Goal: Task Accomplishment & Management: Complete application form

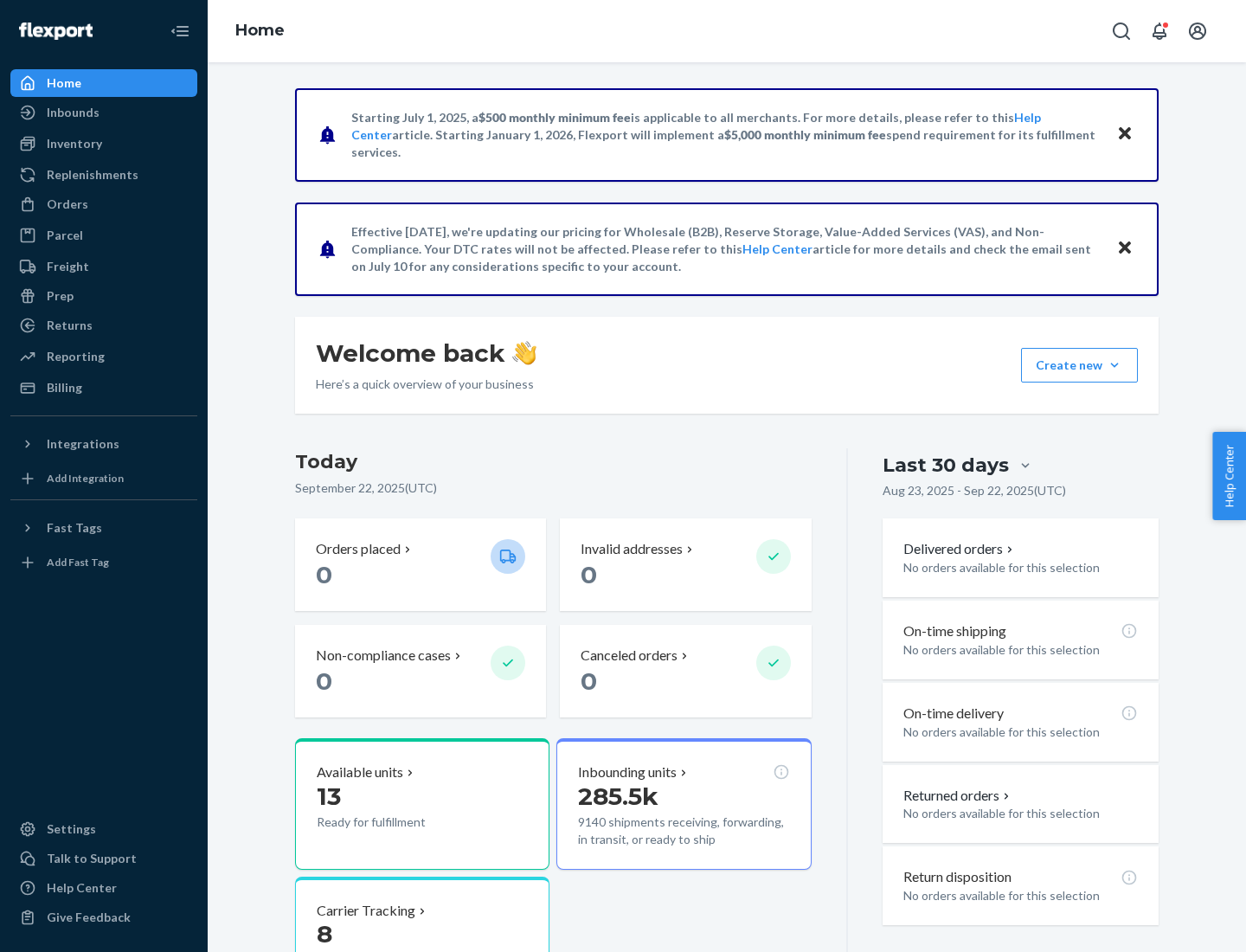
click at [1115, 365] on button "Create new Create new inbound Create new order Create new product" at bounding box center [1079, 365] width 117 height 35
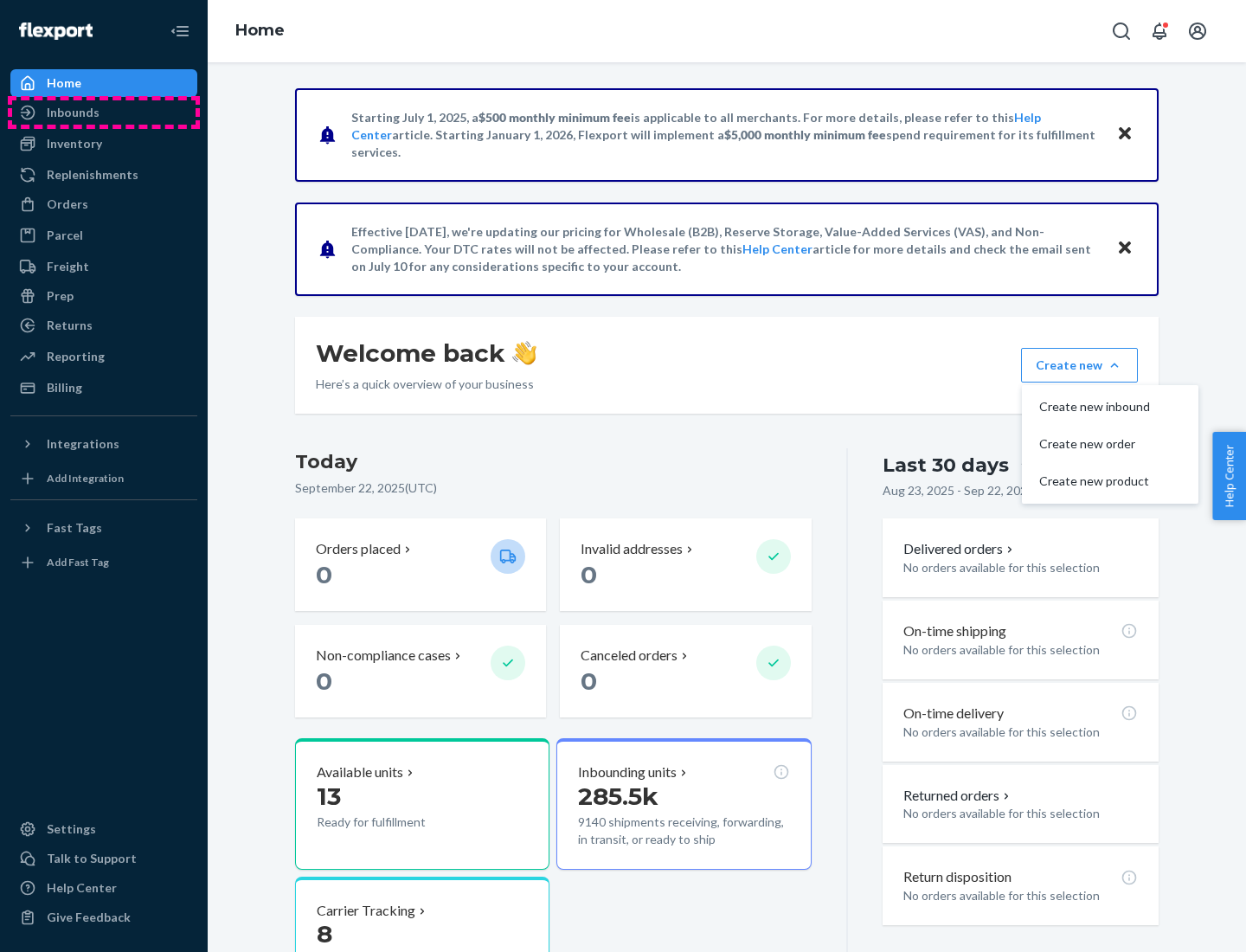
click at [104, 113] on div "Inbounds" at bounding box center [104, 112] width 184 height 24
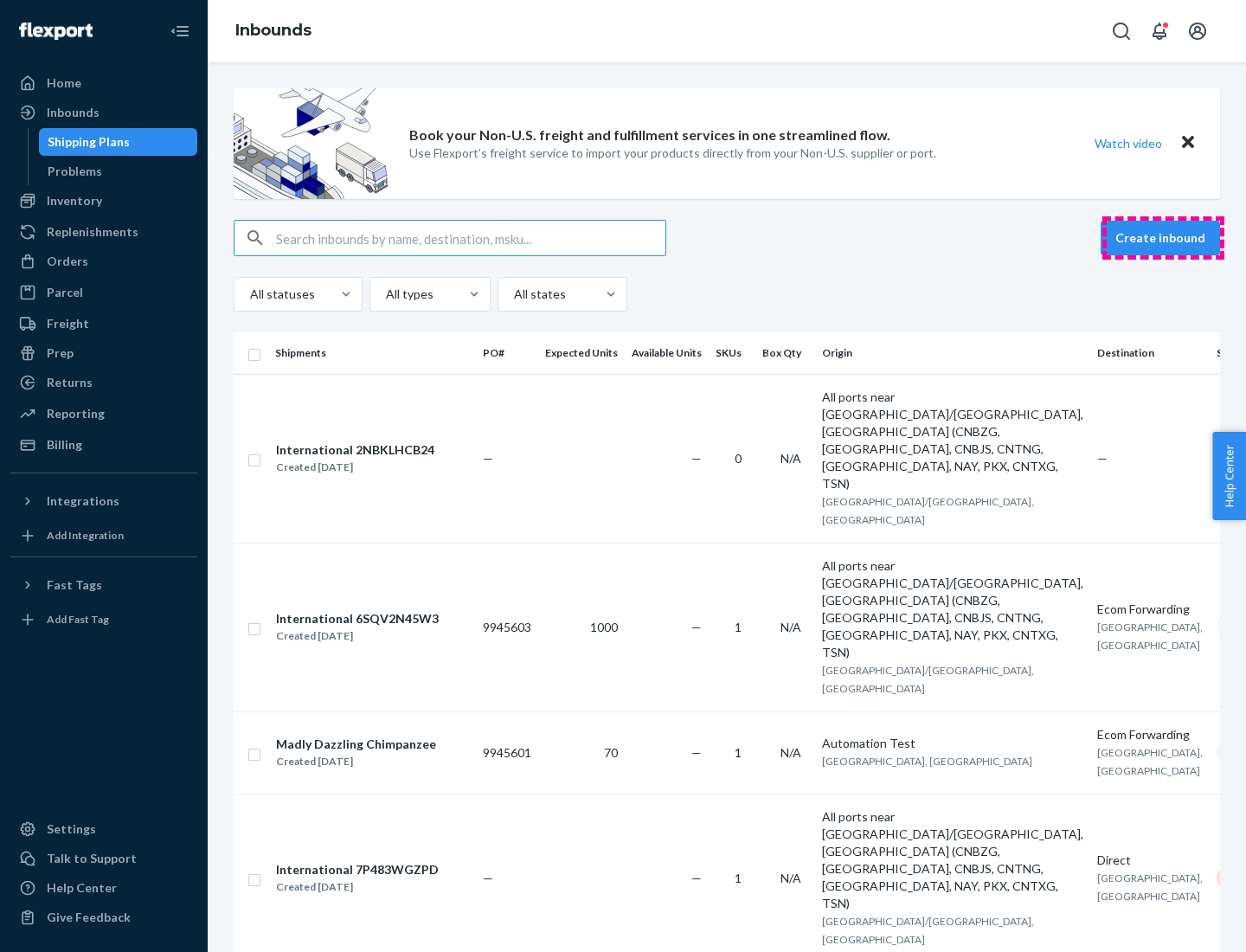
click at [1163, 238] on button "Create inbound" at bounding box center [1161, 238] width 119 height 35
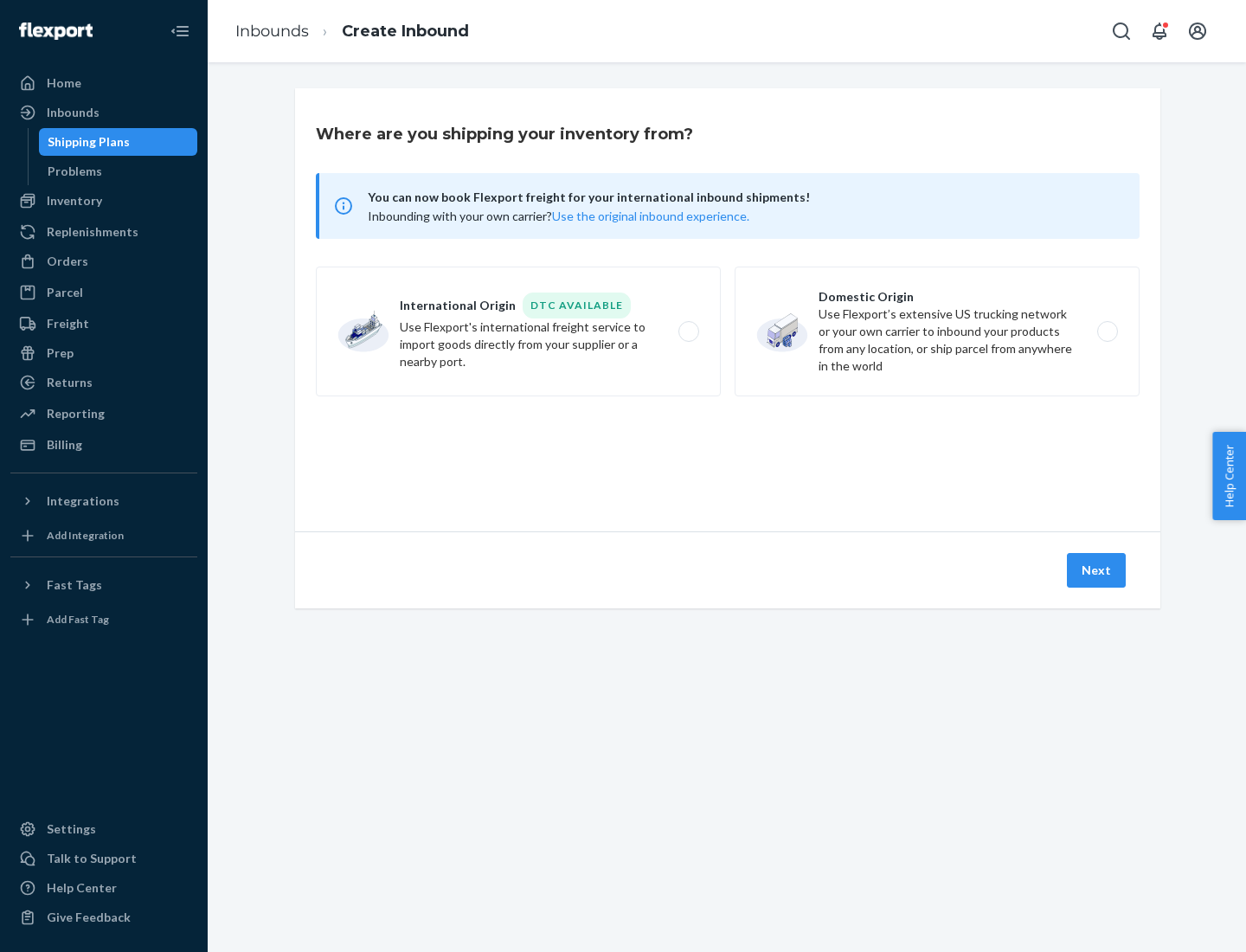
click at [937, 331] on label "Domestic Origin Use Flexport’s extensive US trucking network or your own carrie…" at bounding box center [937, 330] width 405 height 129
click at [1106, 331] on input "Domestic Origin Use Flexport’s extensive US trucking network or your own carrie…" at bounding box center [1112, 331] width 11 height 11
radio input "true"
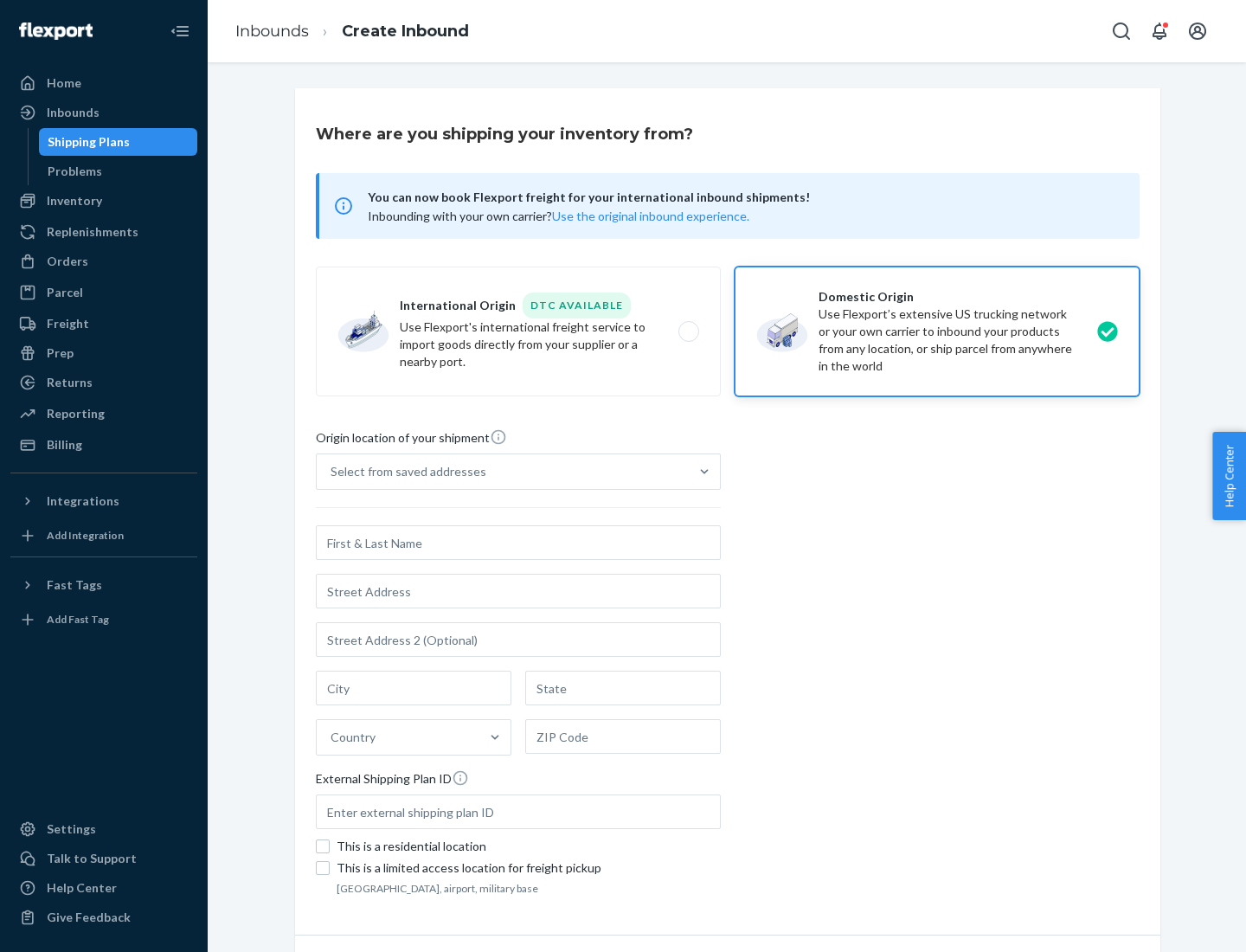
click at [404, 472] on div "Select from saved addresses" at bounding box center [409, 471] width 156 height 17
click at [332, 472] on input "Select from saved addresses" at bounding box center [331, 471] width 2 height 17
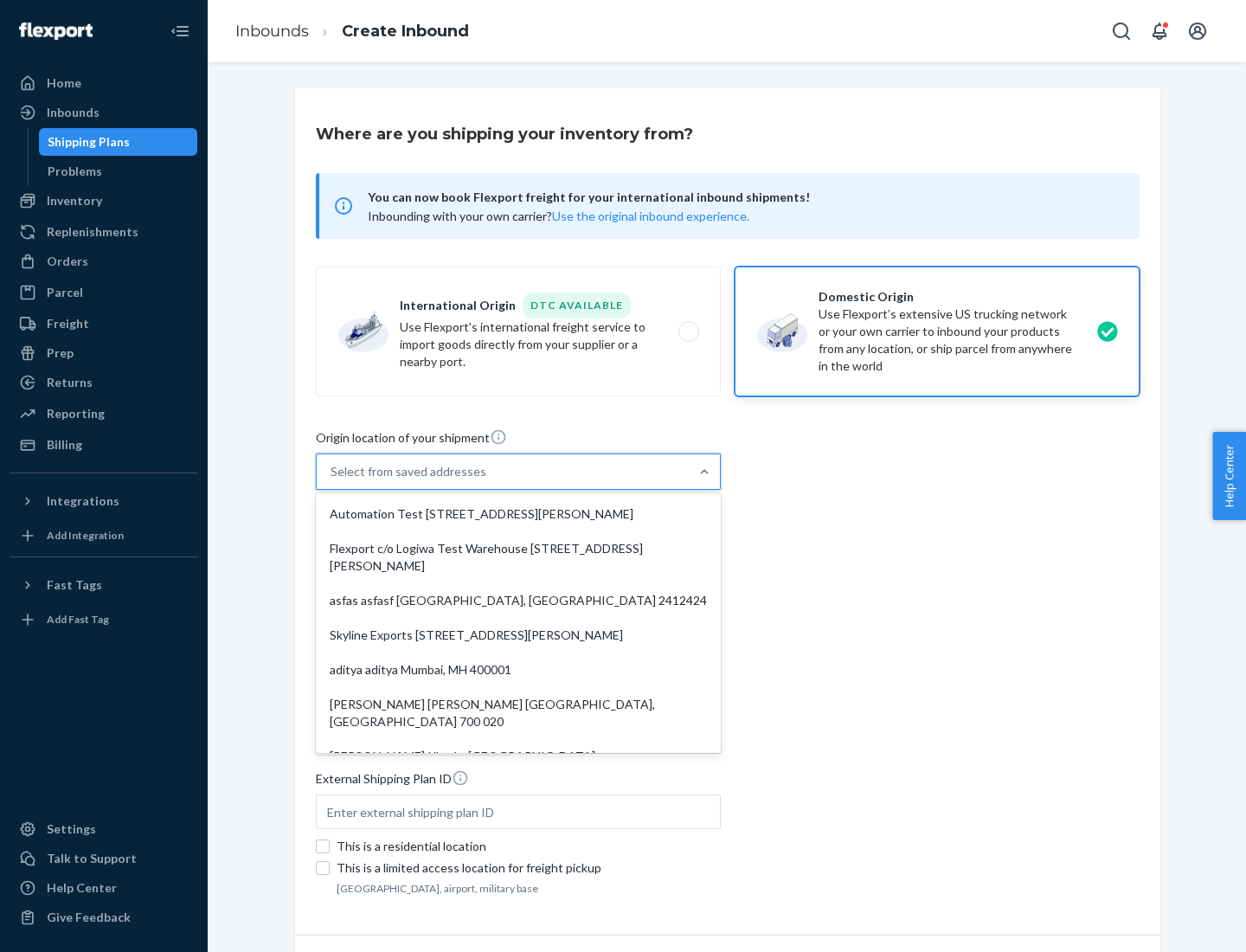
scroll to position [7, 0]
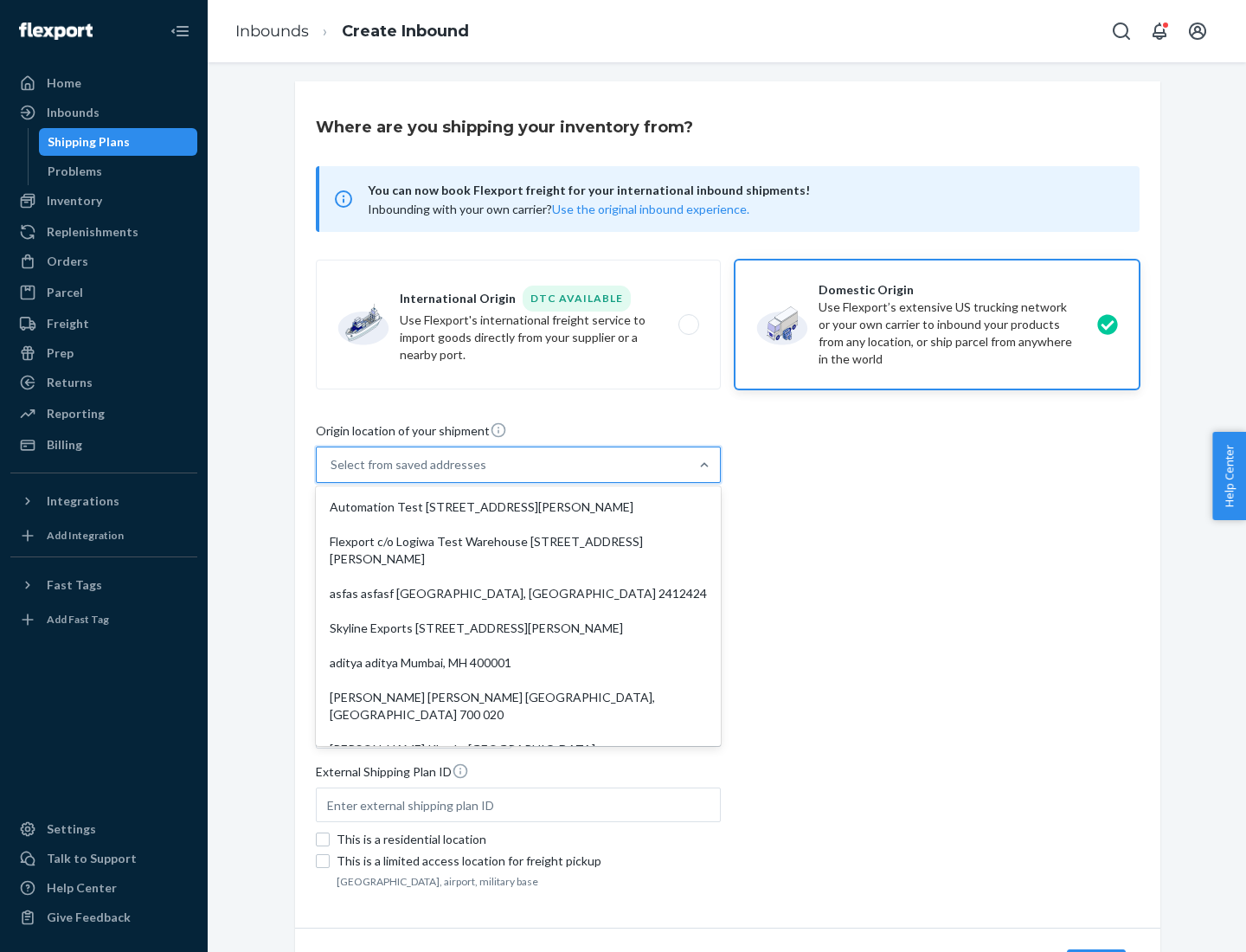
click at [519, 507] on div "Automation Test [STREET_ADDRESS][PERSON_NAME]" at bounding box center [519, 507] width 398 height 35
click at [332, 474] on input "option Automation Test [STREET_ADDRESS][PERSON_NAME]. 9 results available. Use …" at bounding box center [331, 465] width 2 height 17
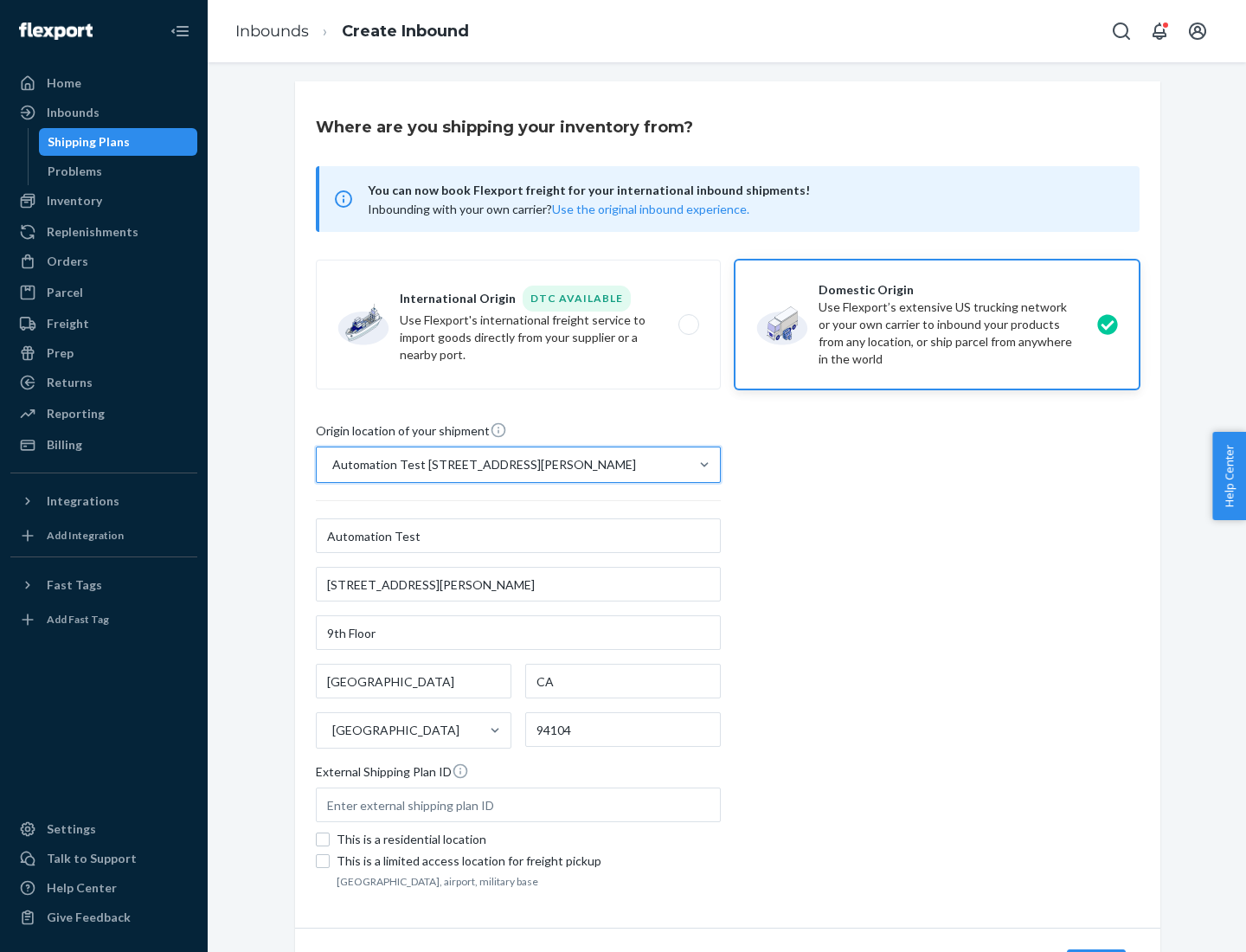
type input "Automation Test"
type input "9th Floor"
type input "[GEOGRAPHIC_DATA]"
type input "CA"
type input "94104"
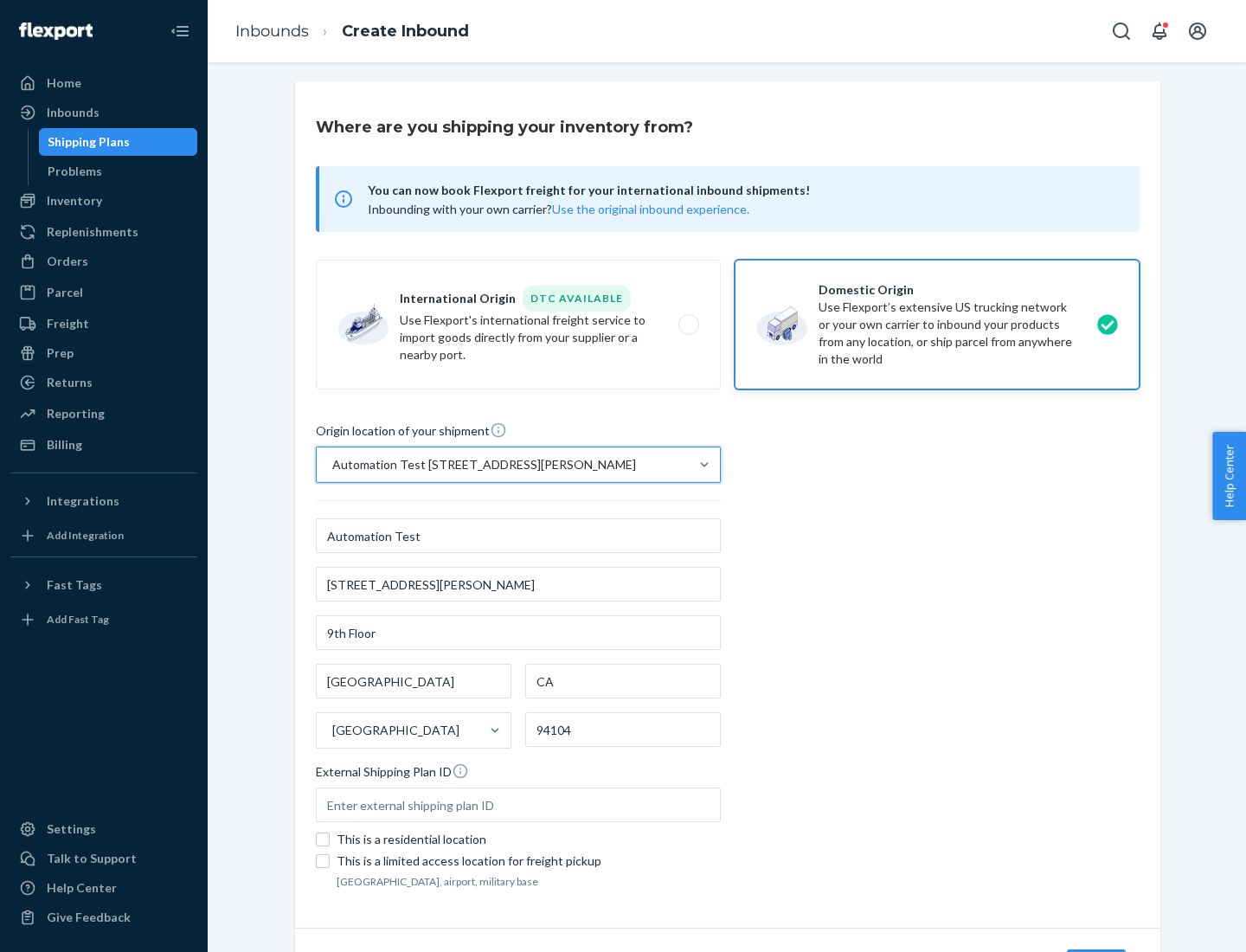
type input "[STREET_ADDRESS][PERSON_NAME]"
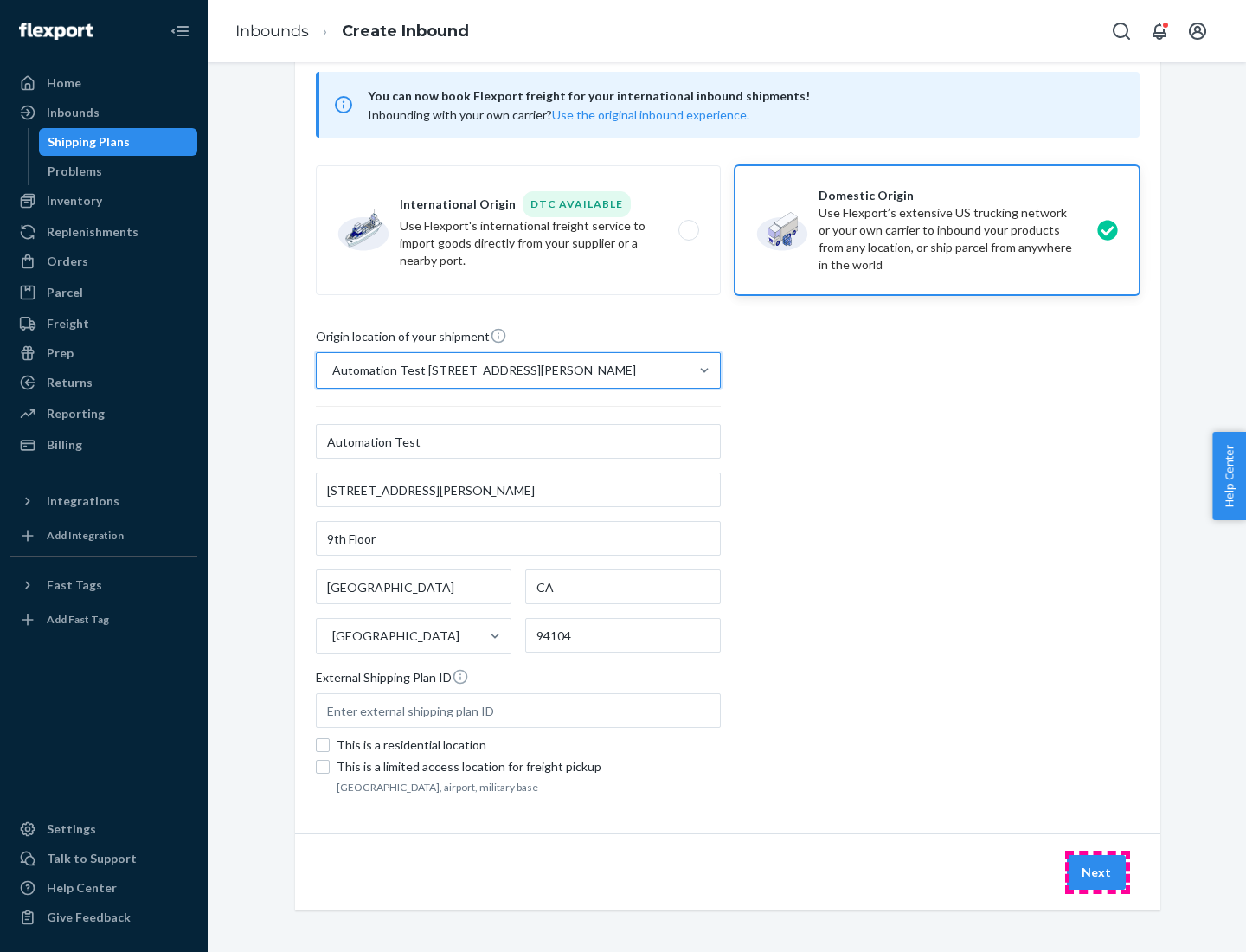
click at [1097, 872] on button "Next" at bounding box center [1096, 872] width 59 height 35
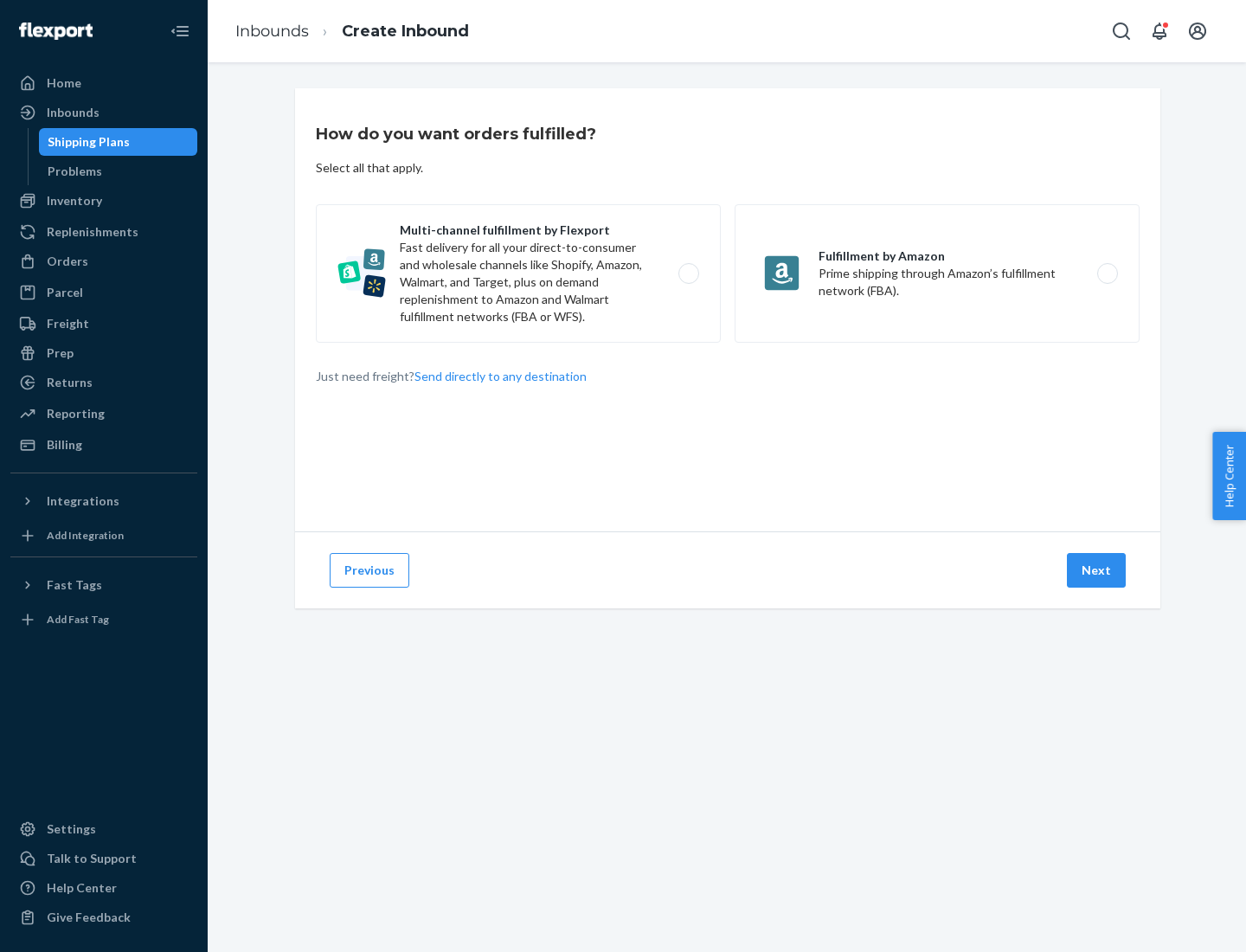
click at [519, 274] on label "Multi-channel fulfillment by Flexport Fast delivery for all your direct-to-cons…" at bounding box center [518, 273] width 405 height 139
click at [688, 274] on input "Multi-channel fulfillment by Flexport Fast delivery for all your direct-to-cons…" at bounding box center [693, 274] width 11 height 11
radio input "true"
click at [1097, 570] on button "Next" at bounding box center [1096, 570] width 59 height 35
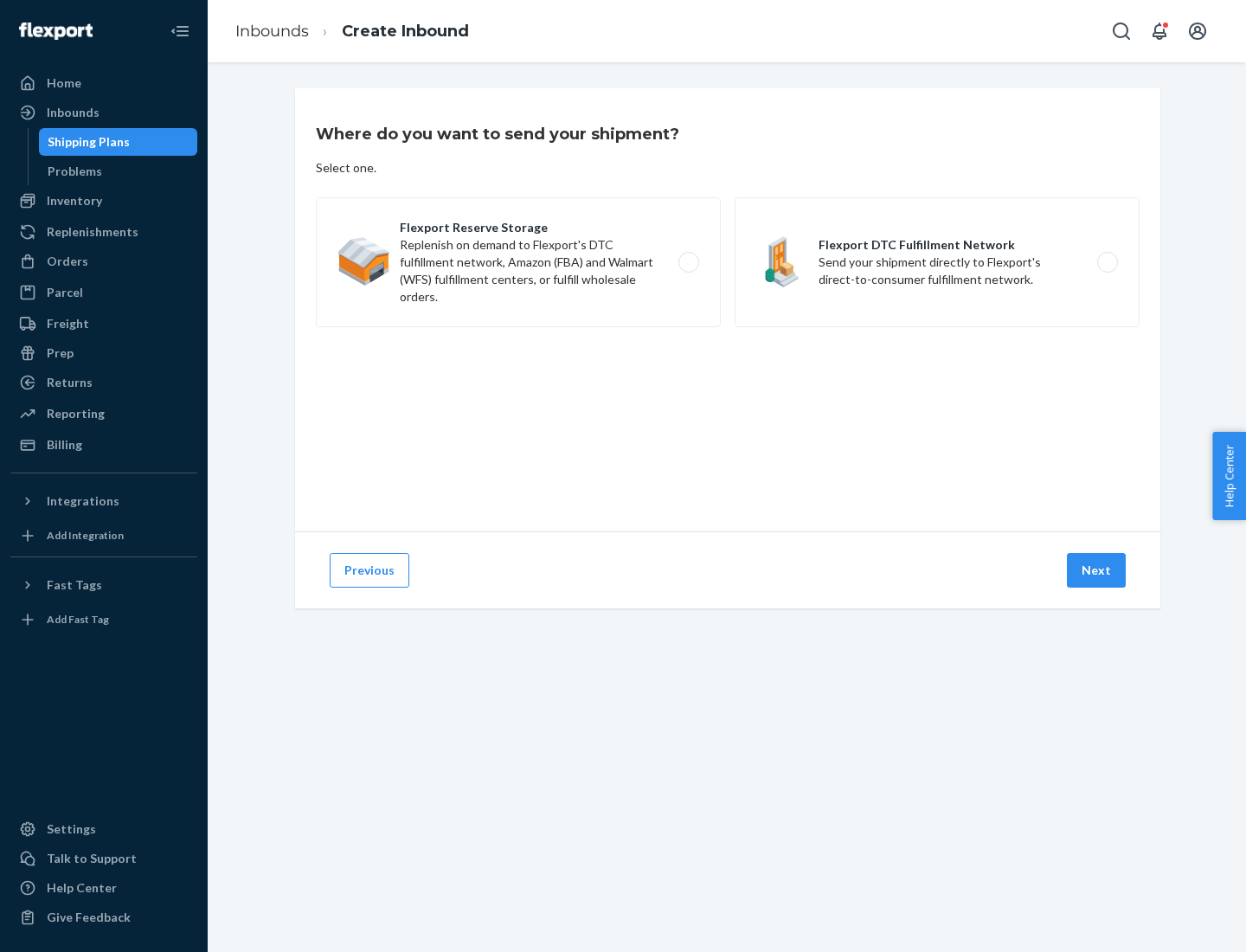
click at [937, 263] on label "Flexport DTC Fulfillment Network Send your shipment directly to Flexport's dire…" at bounding box center [937, 262] width 405 height 129
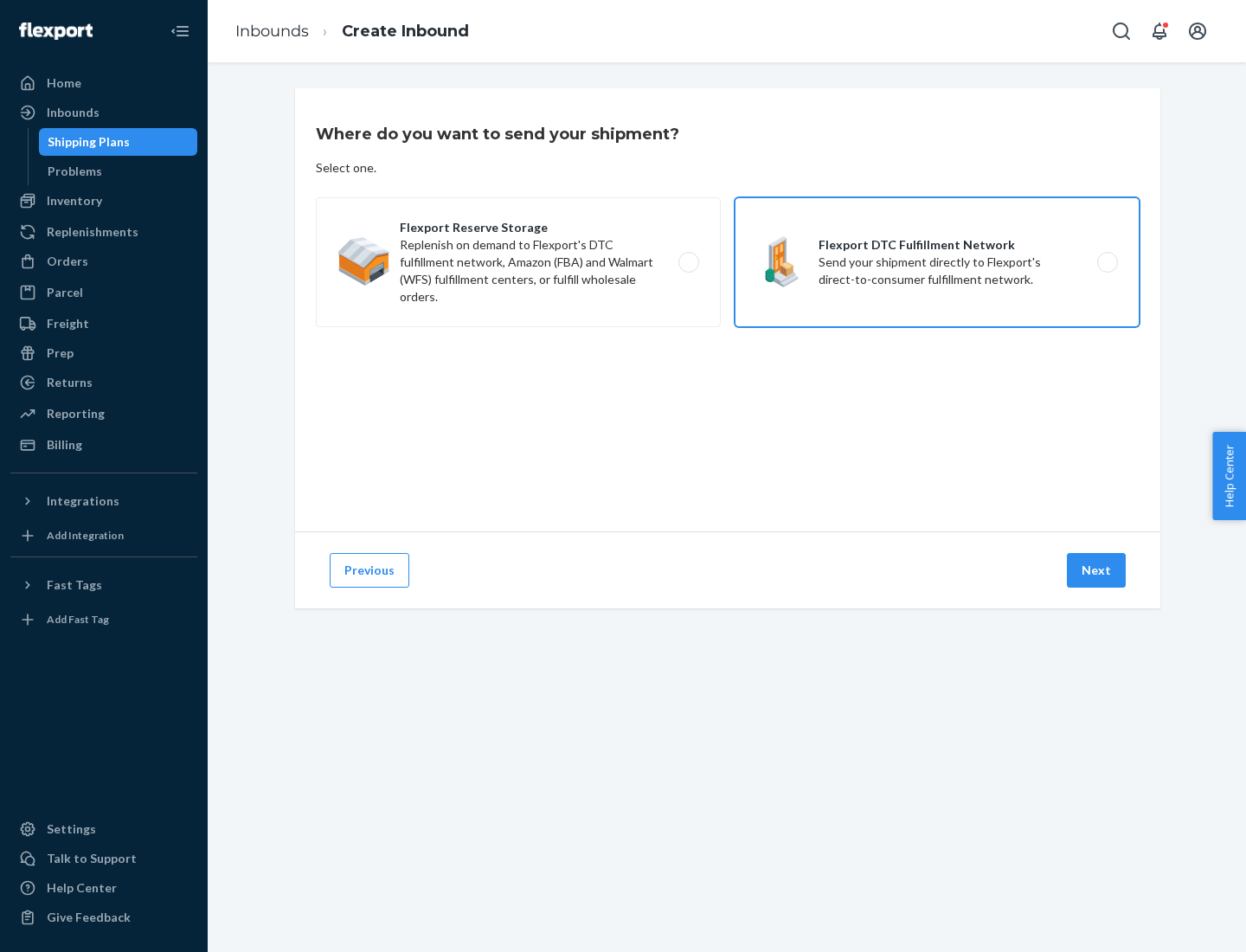
click at [1106, 263] on input "Flexport DTC Fulfillment Network Send your shipment directly to Flexport's dire…" at bounding box center [1112, 263] width 11 height 11
radio input "true"
click at [1097, 570] on button "Next" at bounding box center [1096, 570] width 59 height 35
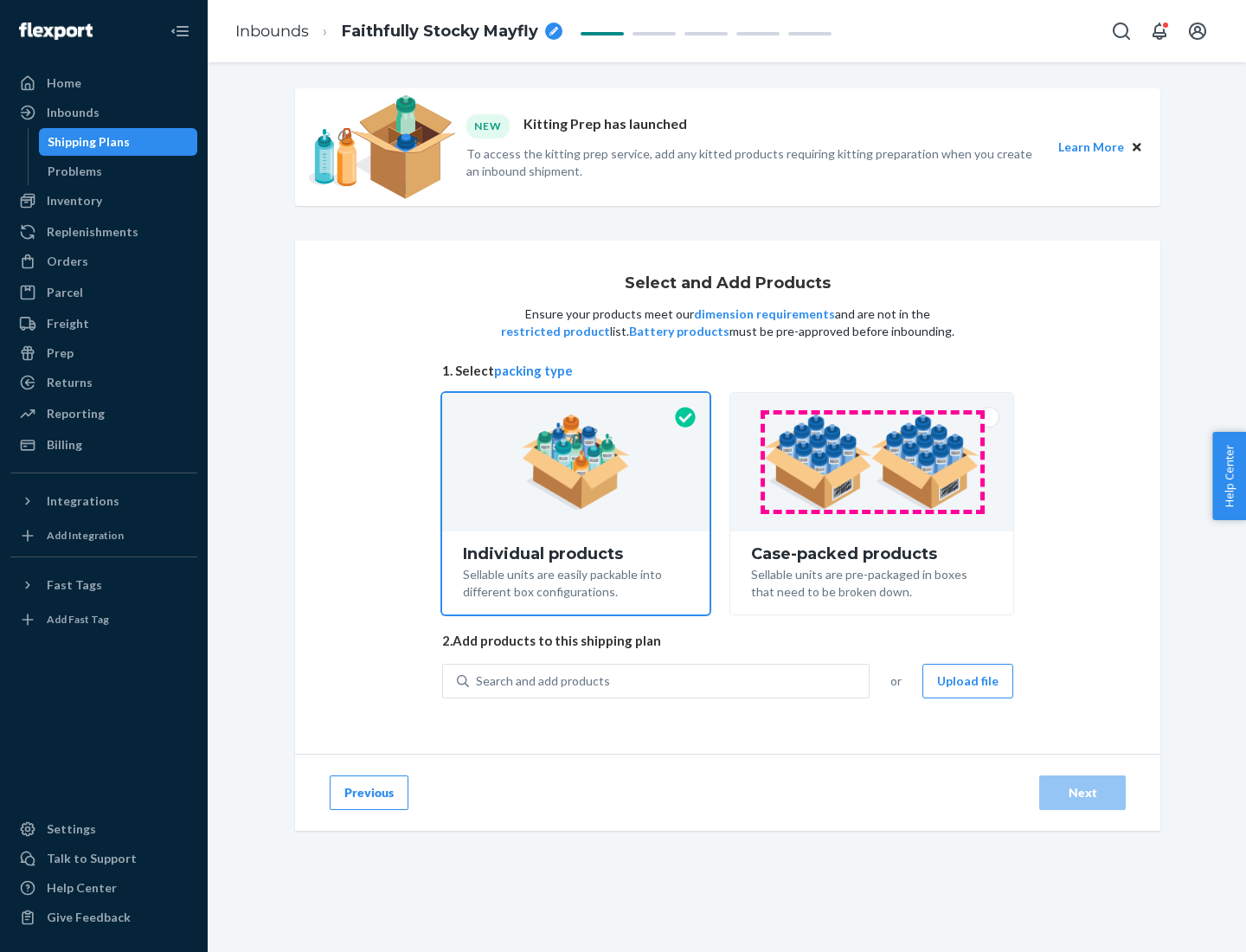
click at [872, 462] on img at bounding box center [871, 462] width 216 height 95
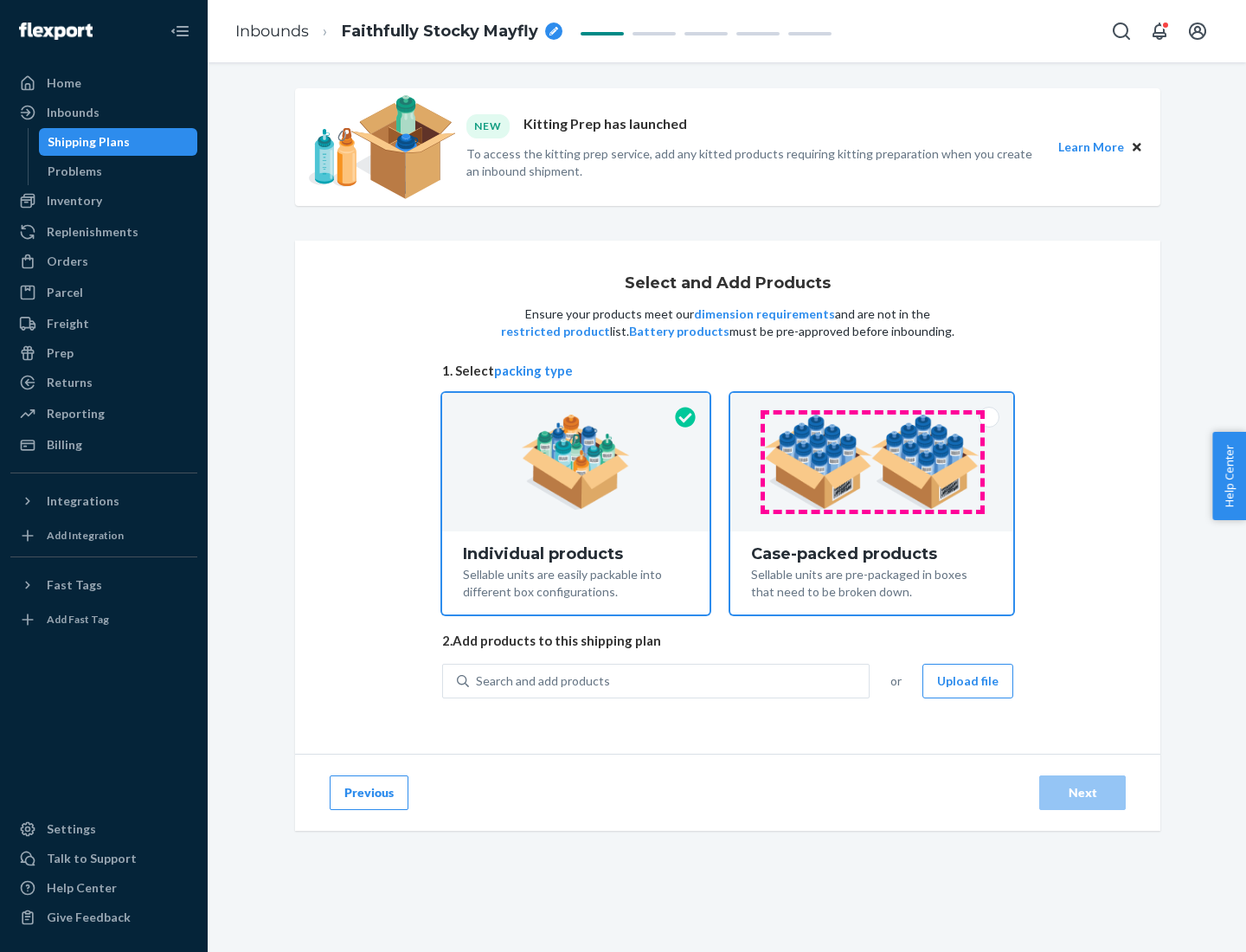
click at [872, 404] on input "Case-packed products Sellable units are pre-packaged in boxes that need to be b…" at bounding box center [871, 398] width 11 height 11
radio input "true"
radio input "false"
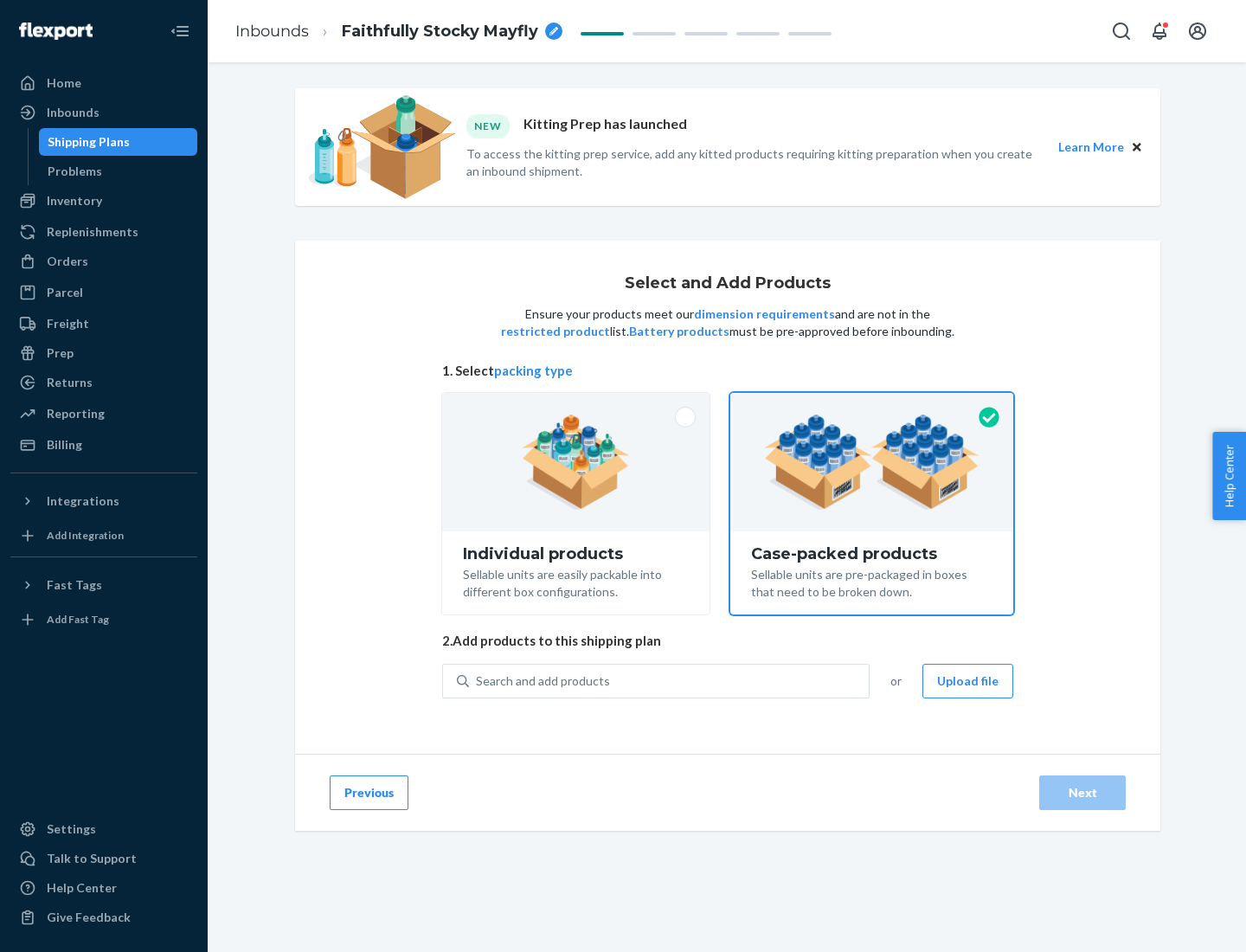
click at [669, 680] on div "Search and add products" at bounding box center [668, 681] width 399 height 31
click at [477, 680] on input "Search and add products" at bounding box center [477, 680] width 2 height 17
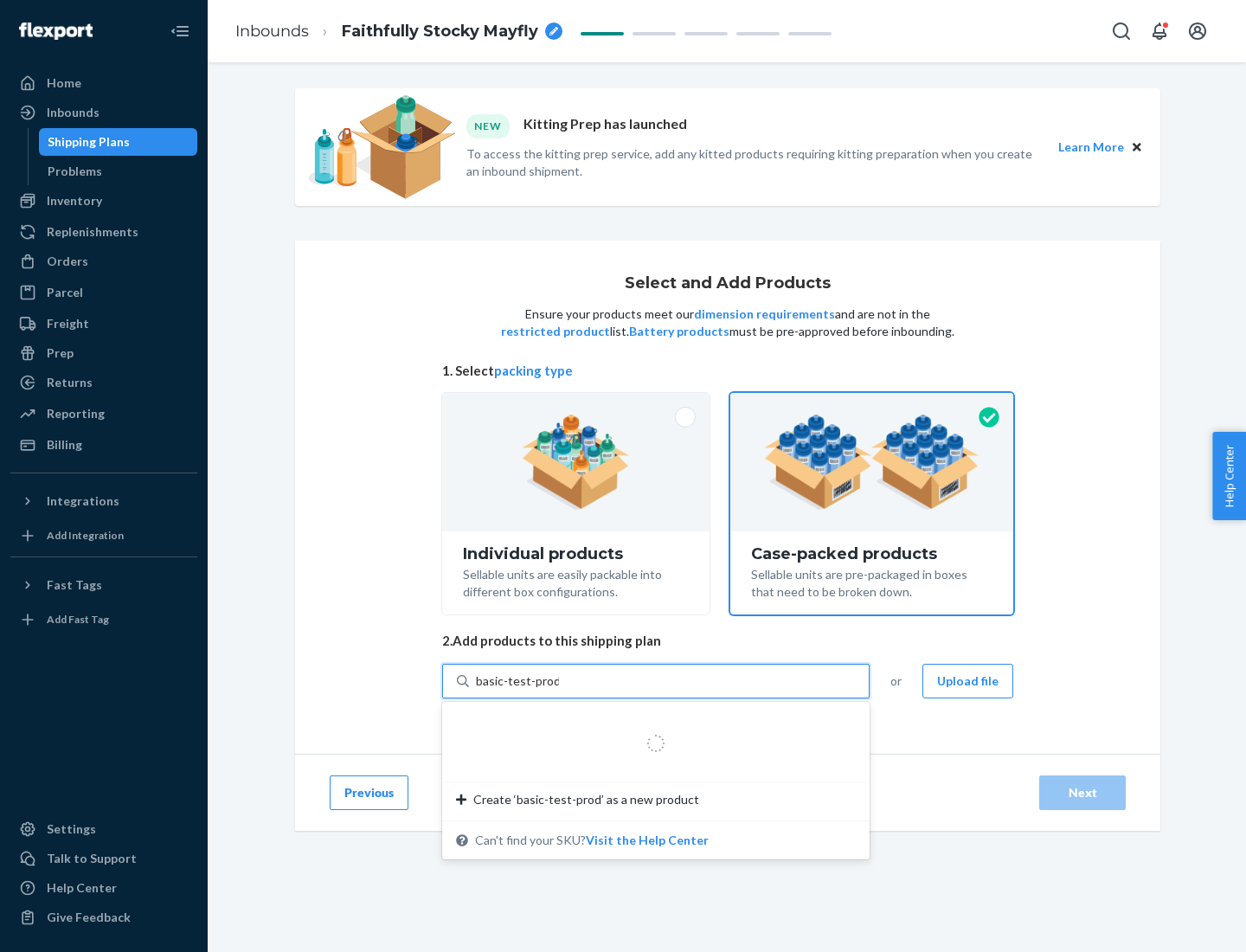
type input "basic-test-product-1"
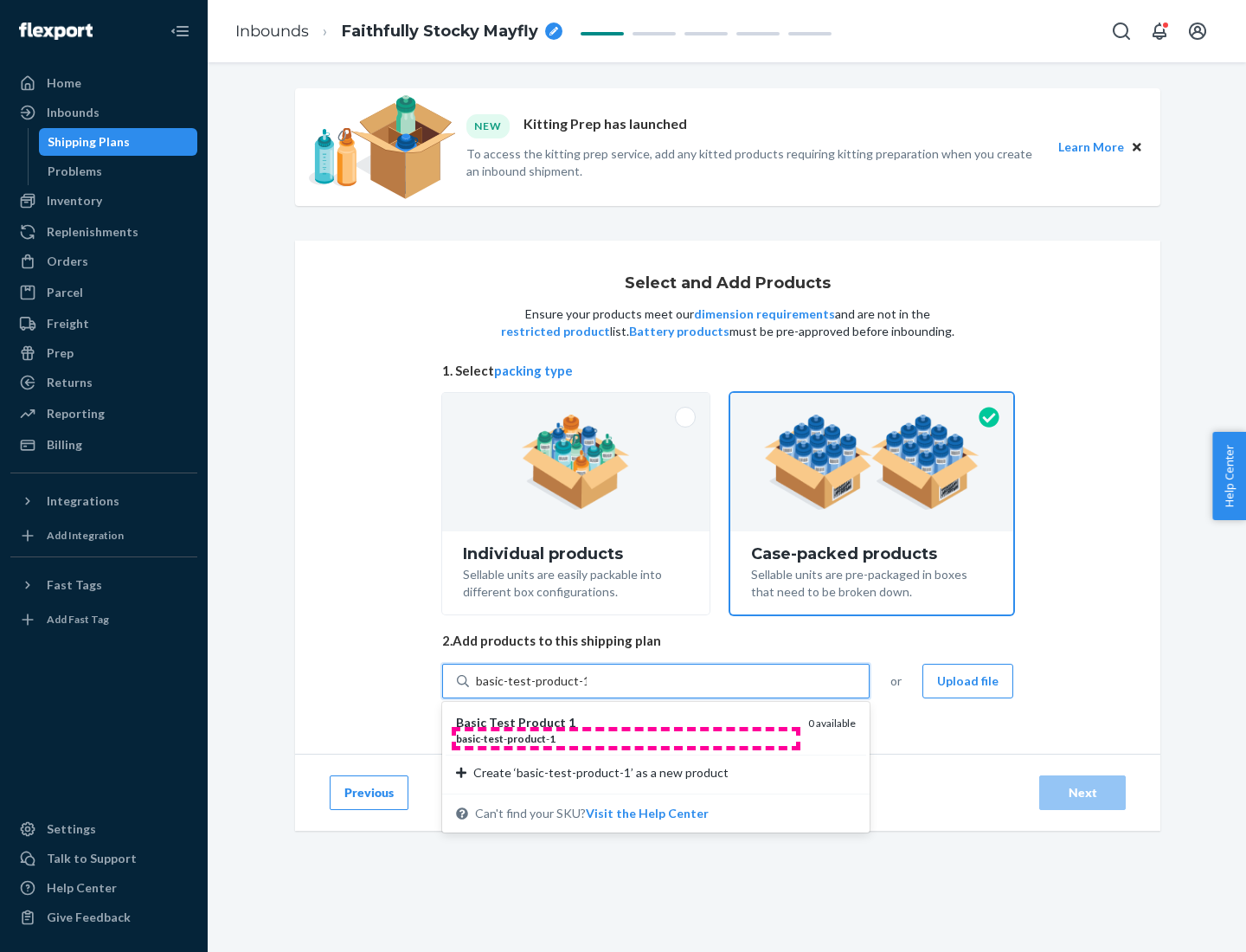
click at [625, 738] on div "basic - test - product - 1" at bounding box center [625, 738] width 338 height 15
click at [587, 689] on input "basic-test-product-1" at bounding box center [531, 680] width 111 height 17
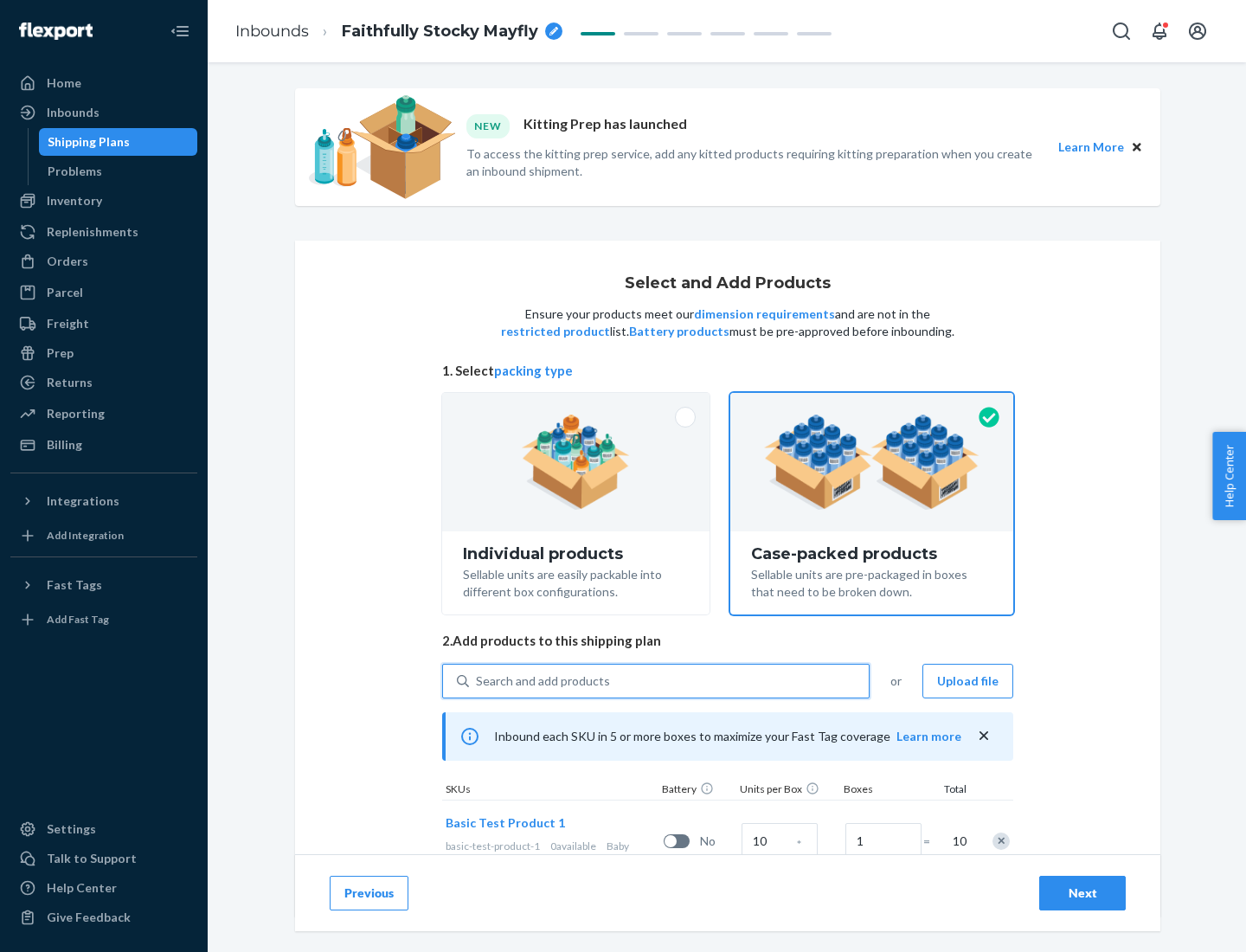
scroll to position [62, 0]
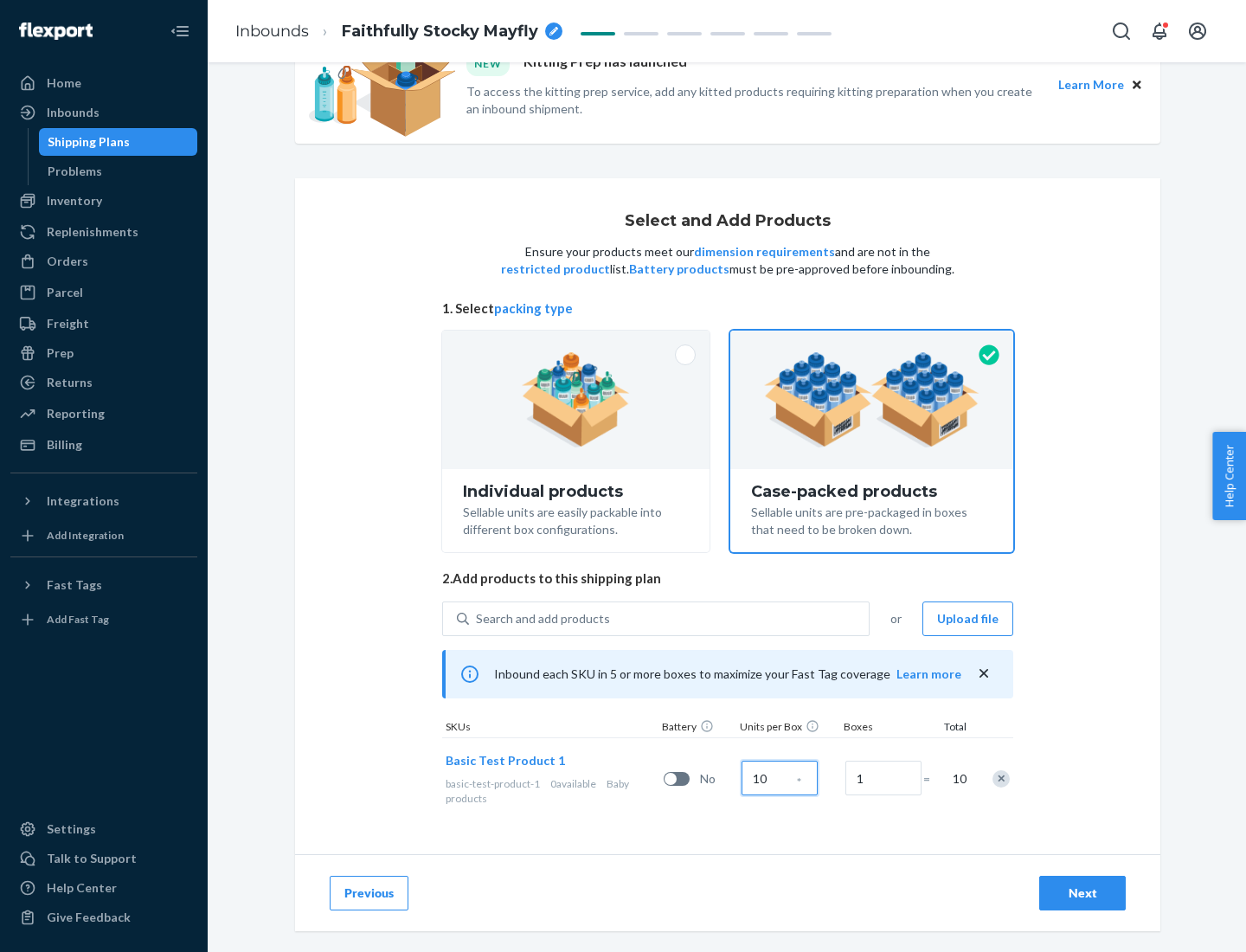
type input "10"
type input "7"
click at [1083, 893] on div "Next" at bounding box center [1083, 892] width 57 height 17
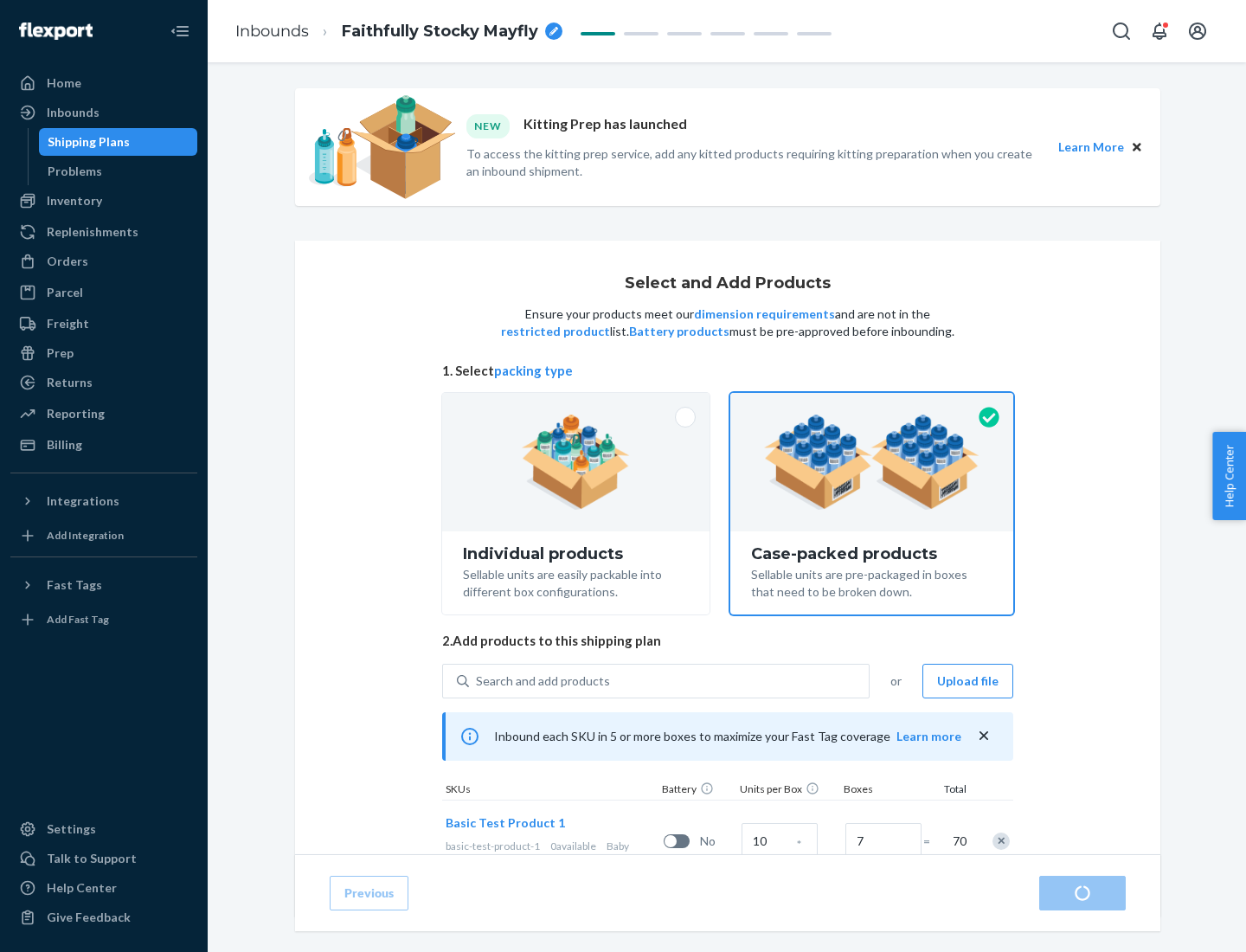
radio input "true"
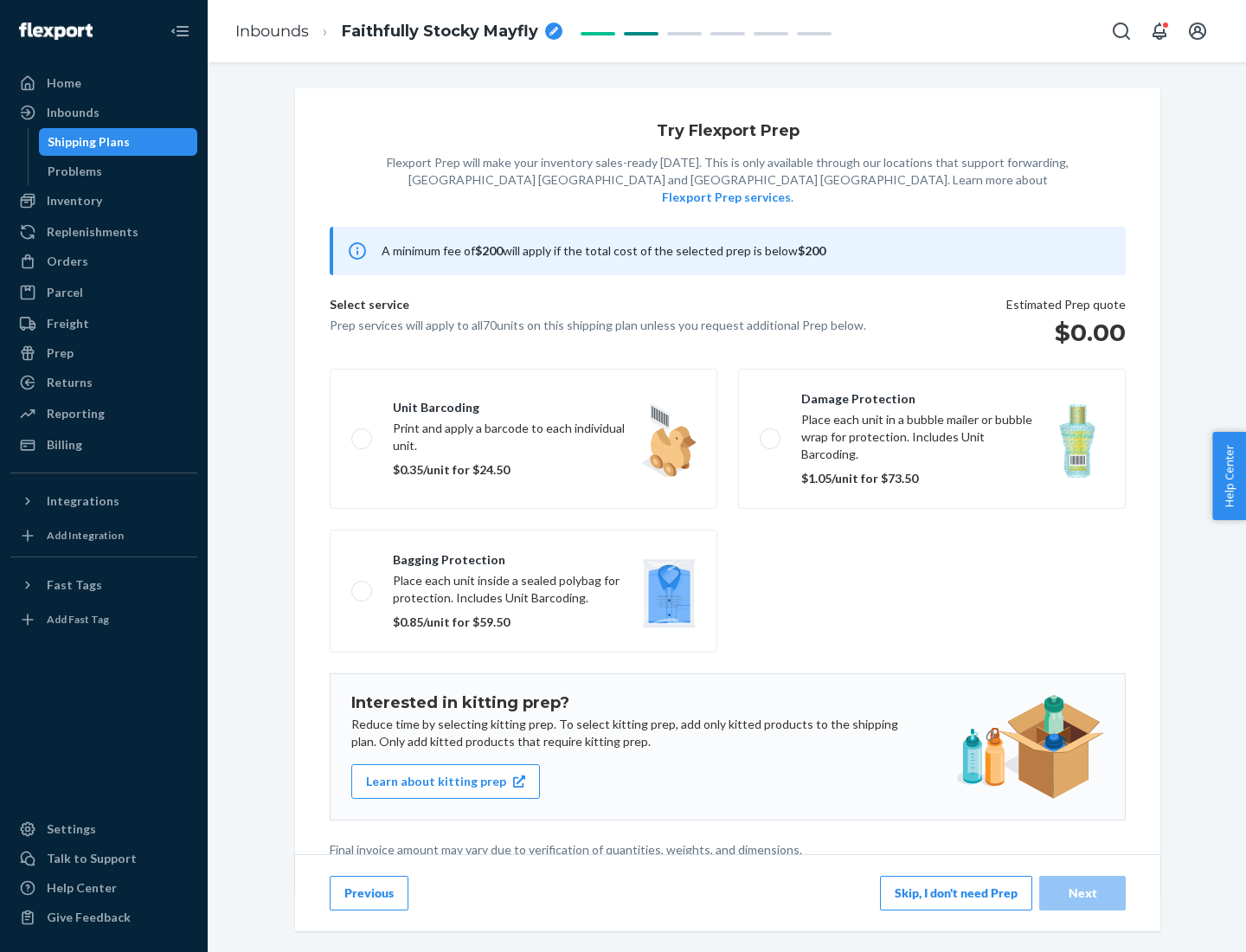
scroll to position [5, 0]
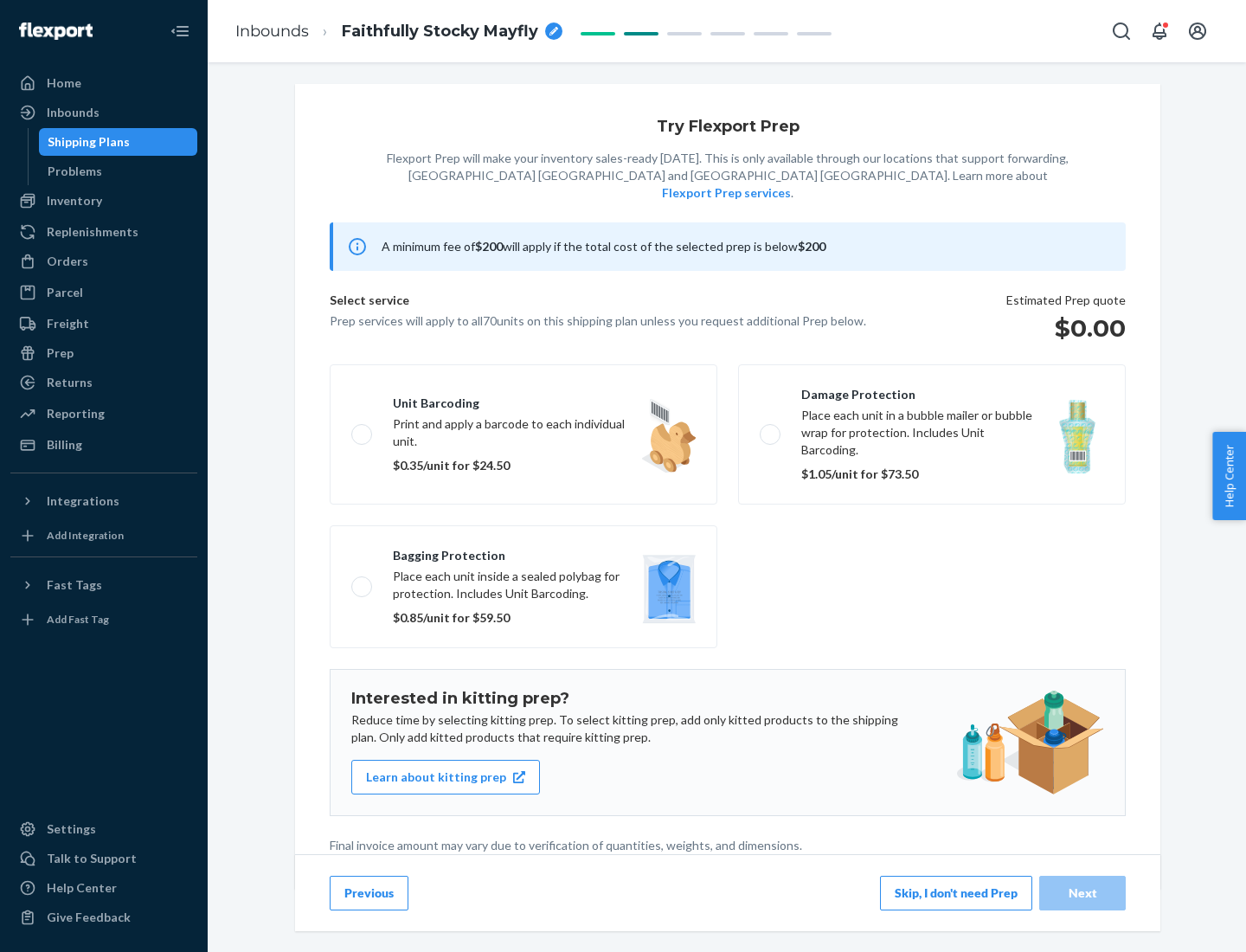
click at [523, 551] on label "Bagging protection Place each unit inside a sealed polybag for protection. Incl…" at bounding box center [523, 587] width 387 height 123
click at [363, 580] on input "Bagging protection Place each unit inside a sealed polybag for protection. Incl…" at bounding box center [357, 586] width 11 height 11
checkbox input "true"
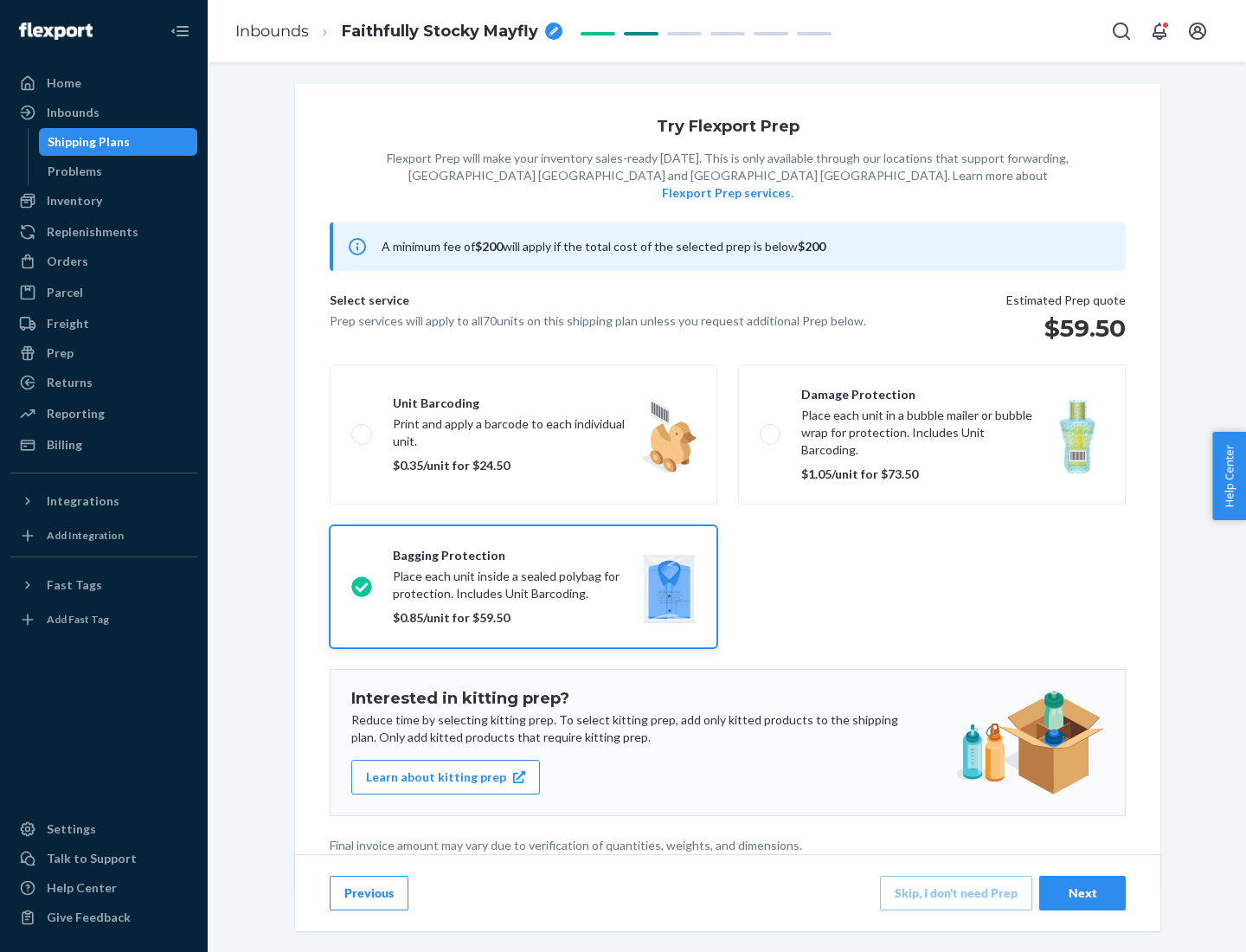
click at [1083, 892] on div "Next" at bounding box center [1083, 892] width 57 height 17
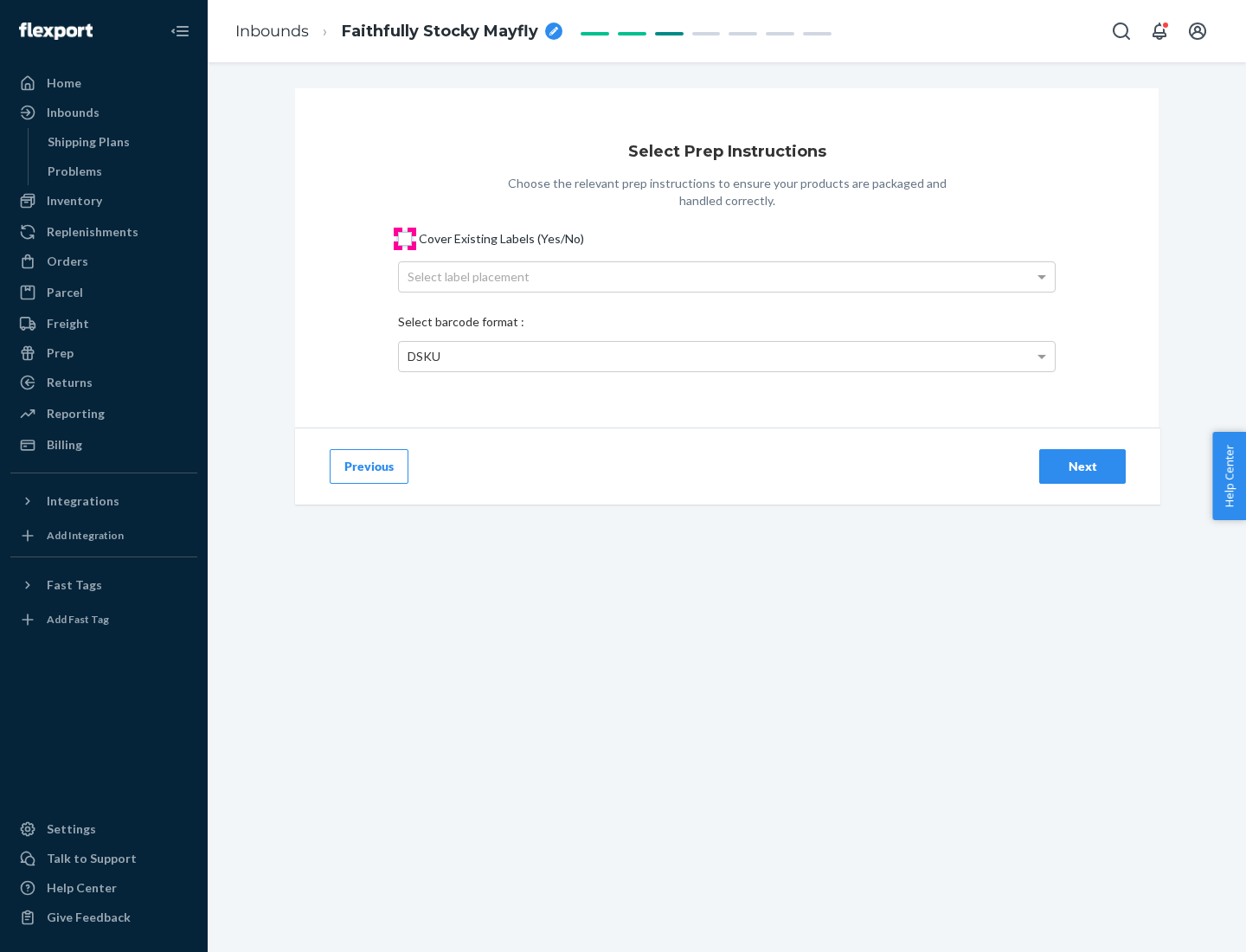
click at [405, 238] on input "Cover Existing Labels (Yes/No)" at bounding box center [405, 239] width 14 height 14
checkbox input "true"
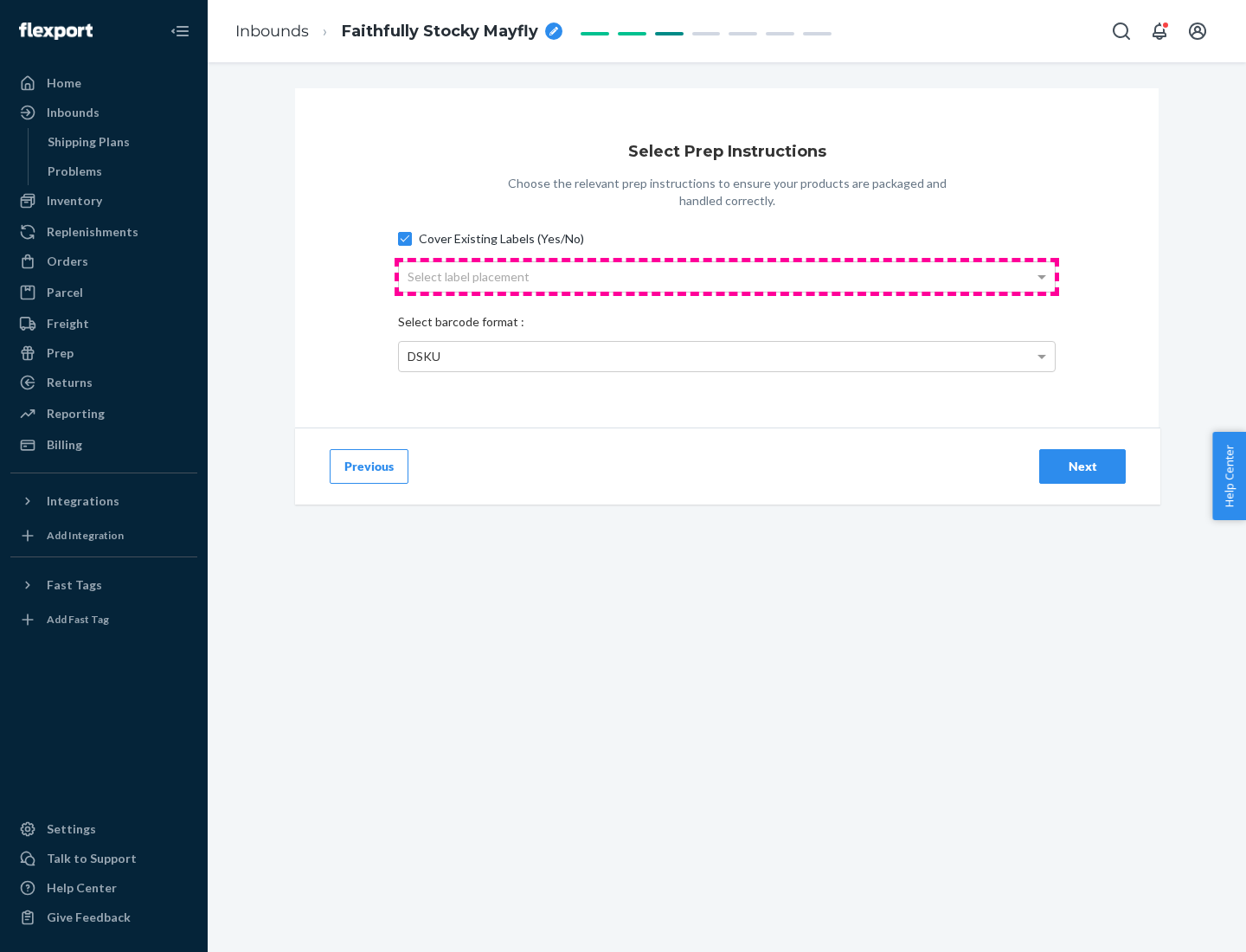
click at [727, 276] on div "Select label placement" at bounding box center [726, 277] width 656 height 29
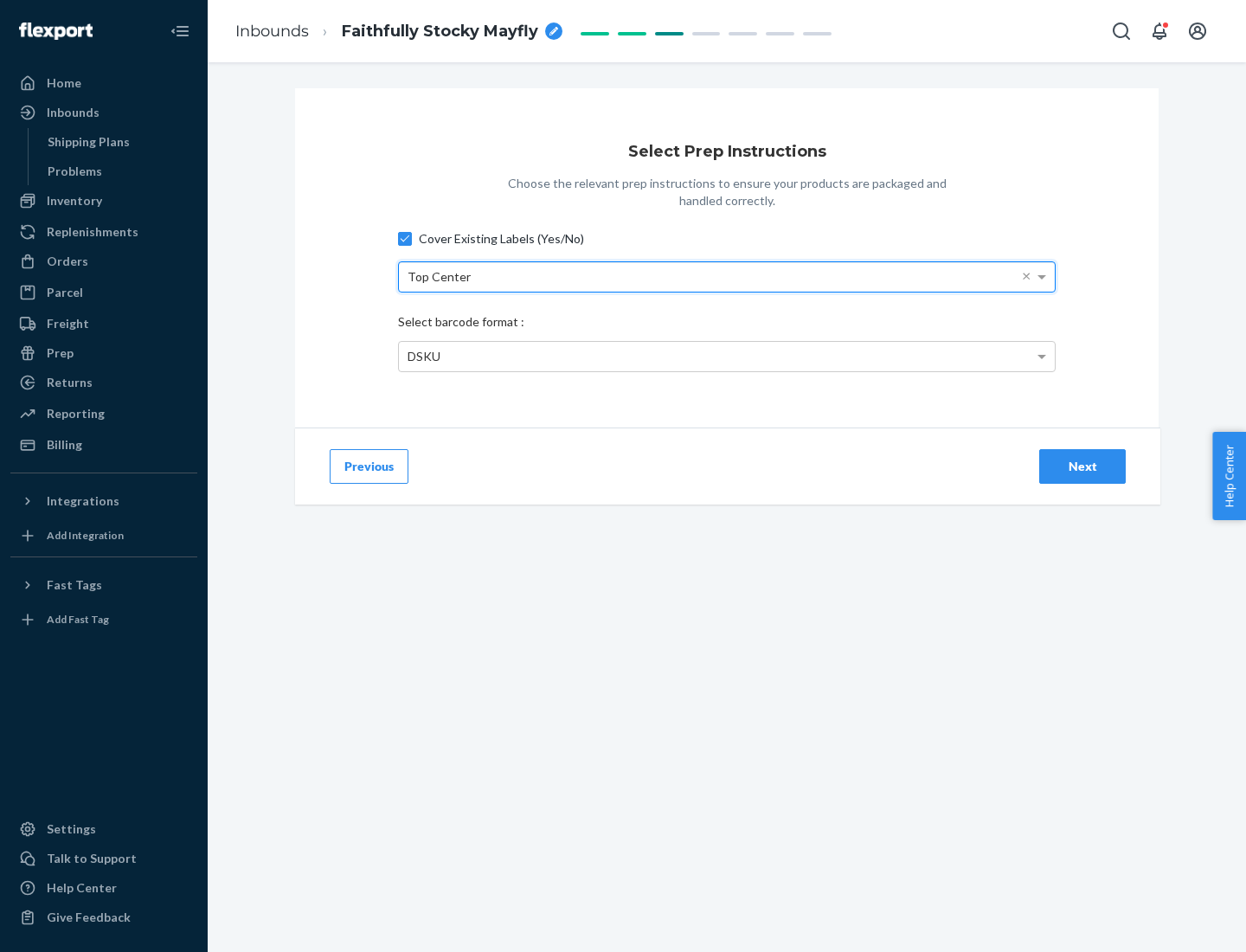
click at [727, 355] on div "DSKU" at bounding box center [726, 356] width 656 height 29
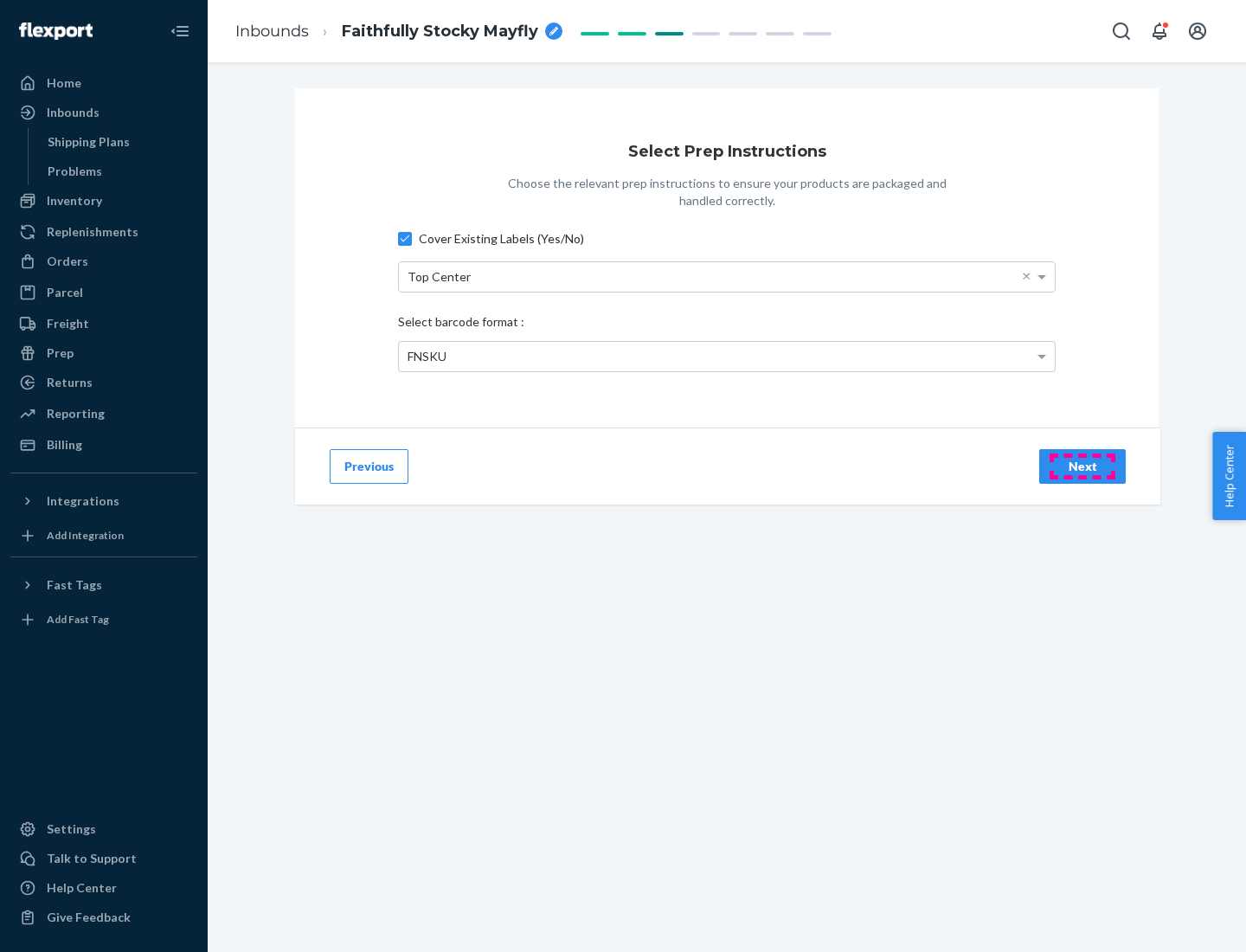
click at [1083, 465] on div "Next" at bounding box center [1083, 466] width 57 height 17
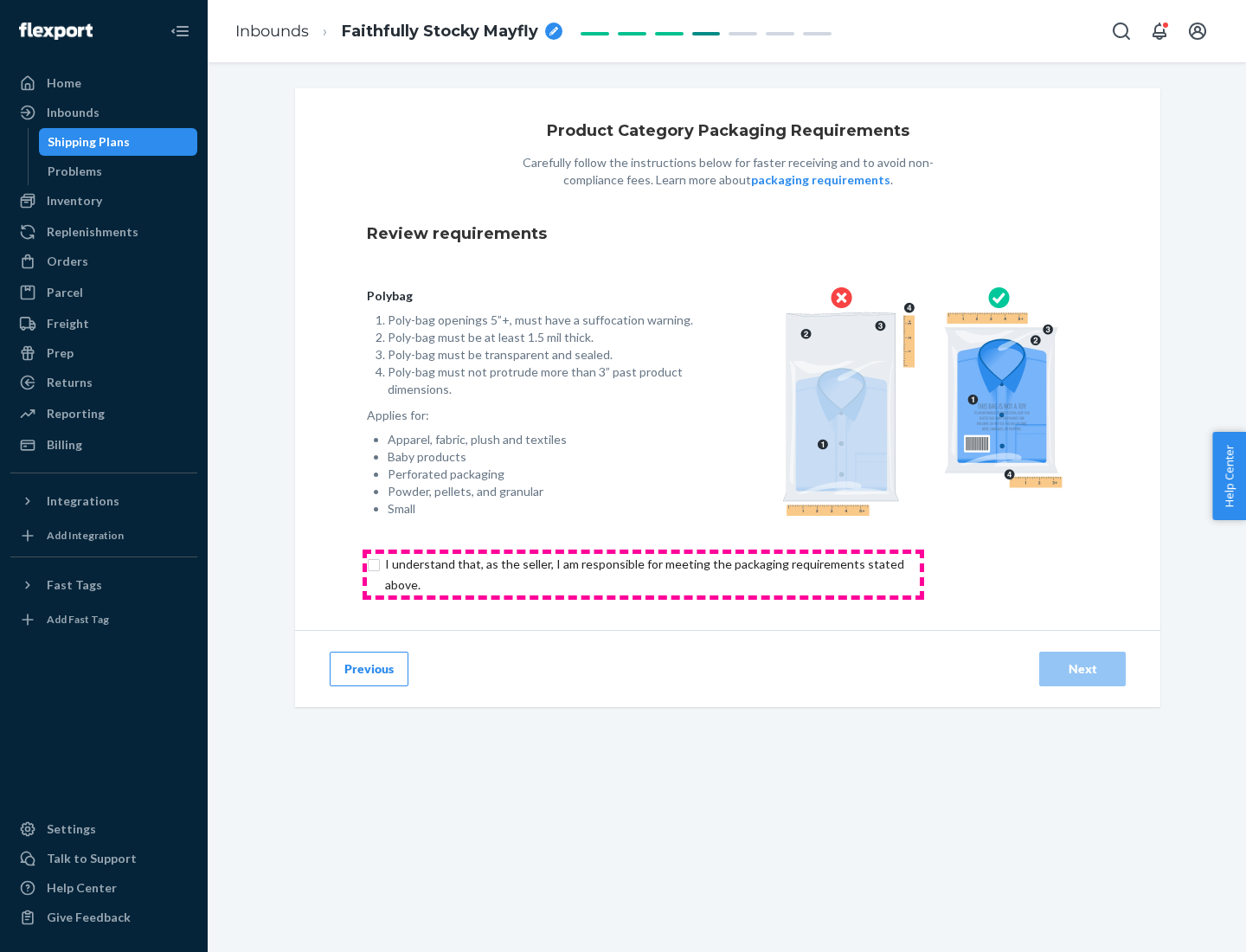
click at [643, 574] on input "checkbox" at bounding box center [655, 574] width 576 height 41
checkbox input "true"
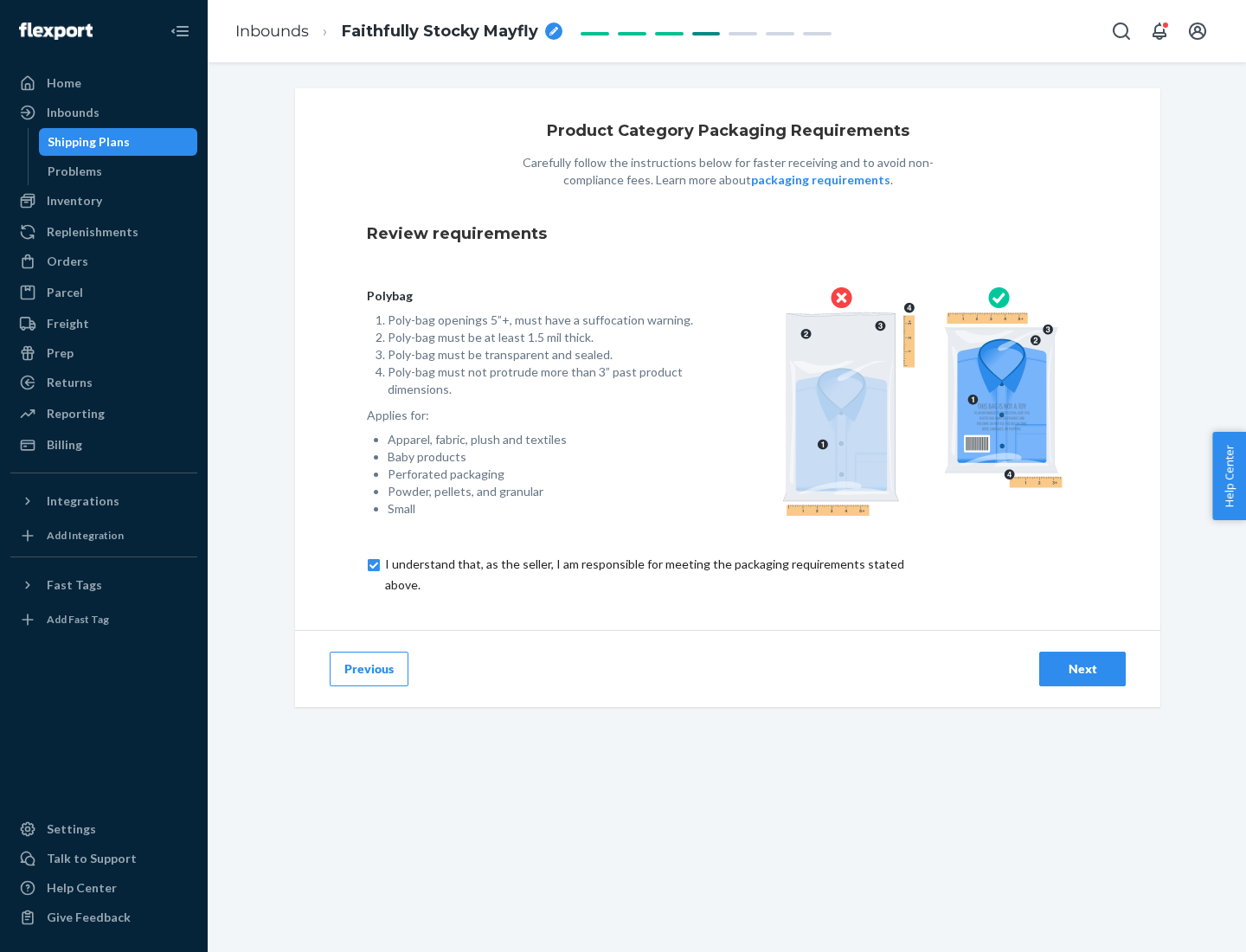
click at [1083, 668] on div "Next" at bounding box center [1083, 668] width 57 height 17
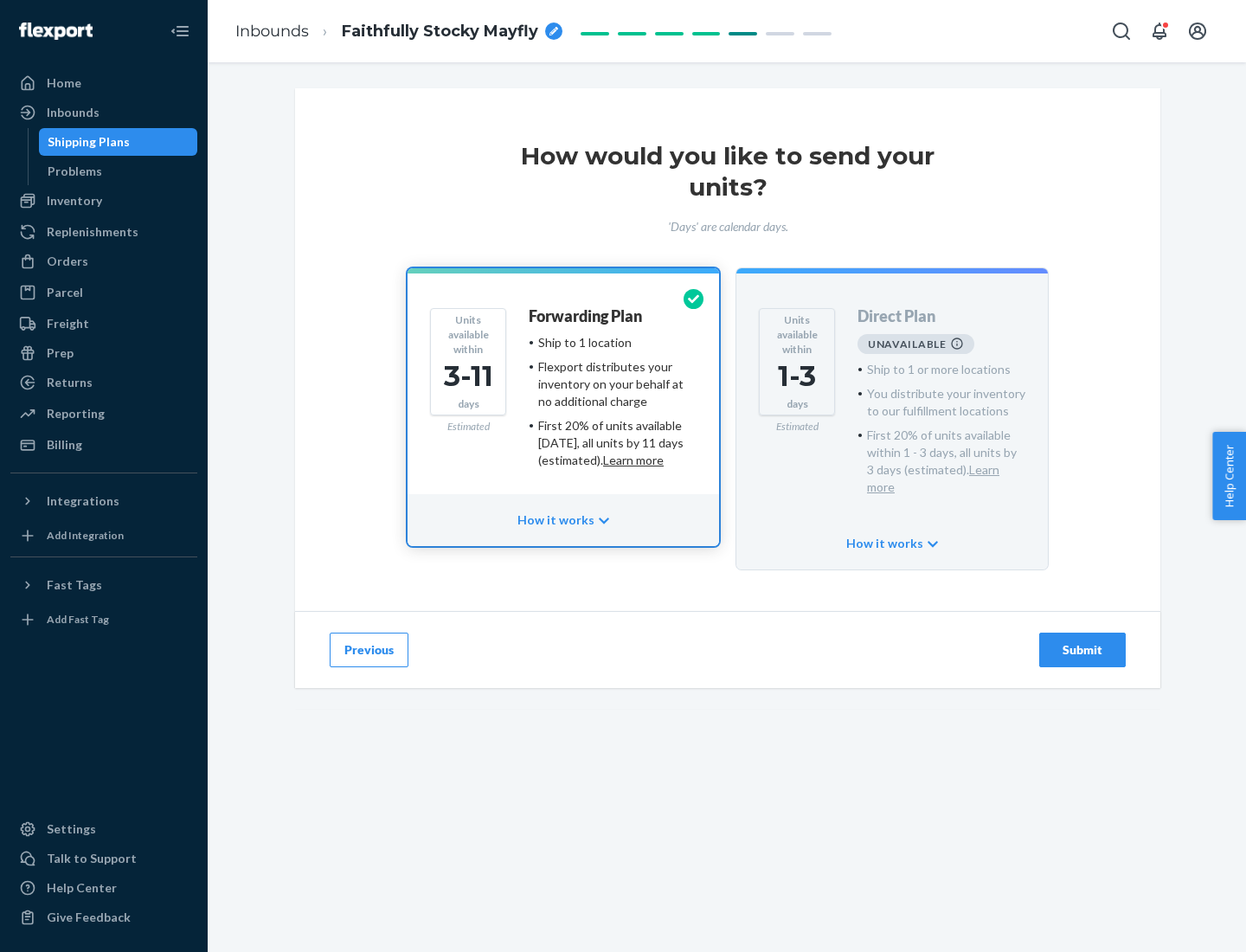
click at [587, 316] on h4 "Forwarding Plan" at bounding box center [585, 317] width 113 height 17
click at [1083, 641] on div "Submit" at bounding box center [1083, 649] width 57 height 17
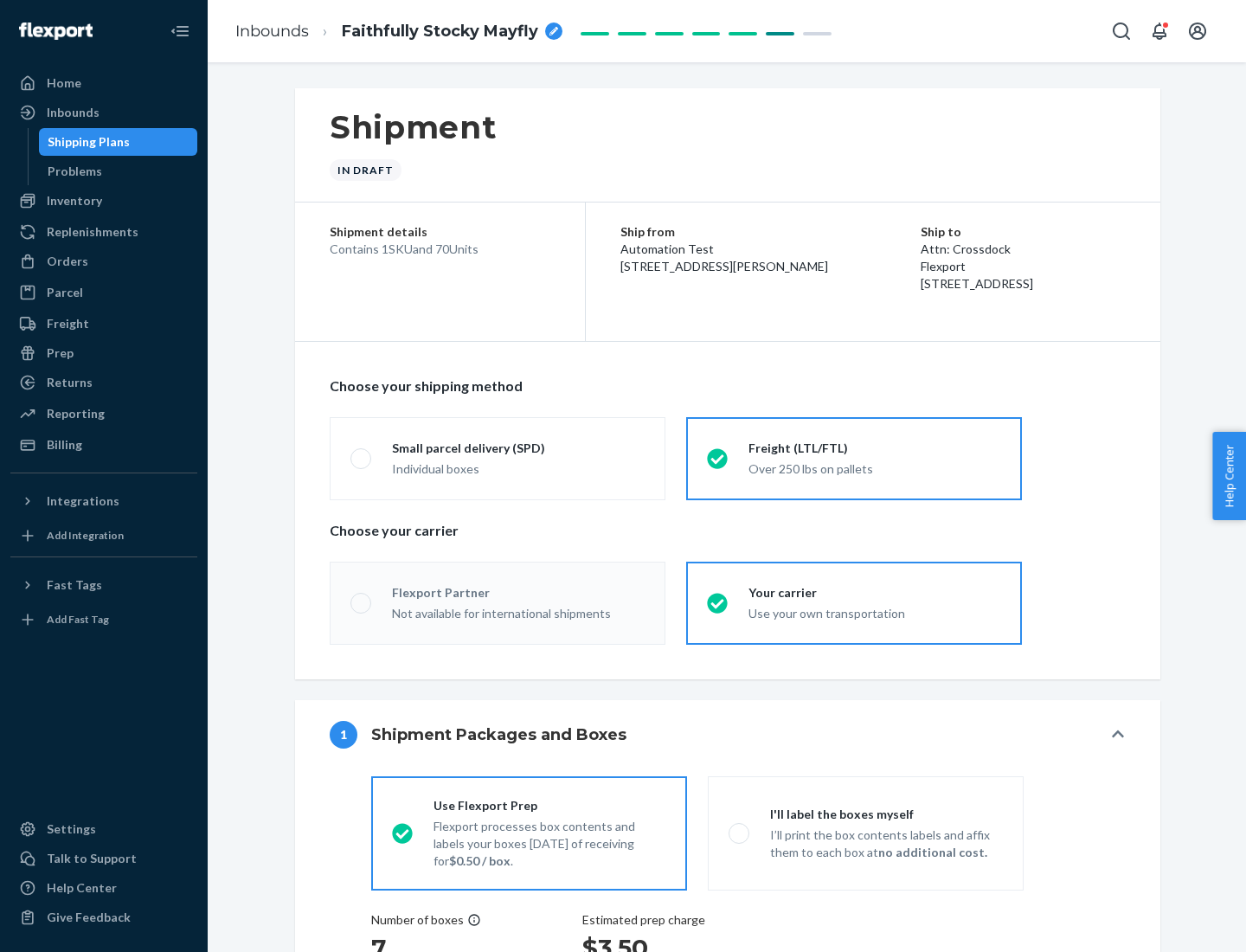
radio input "true"
radio input "false"
radio input "true"
radio input "false"
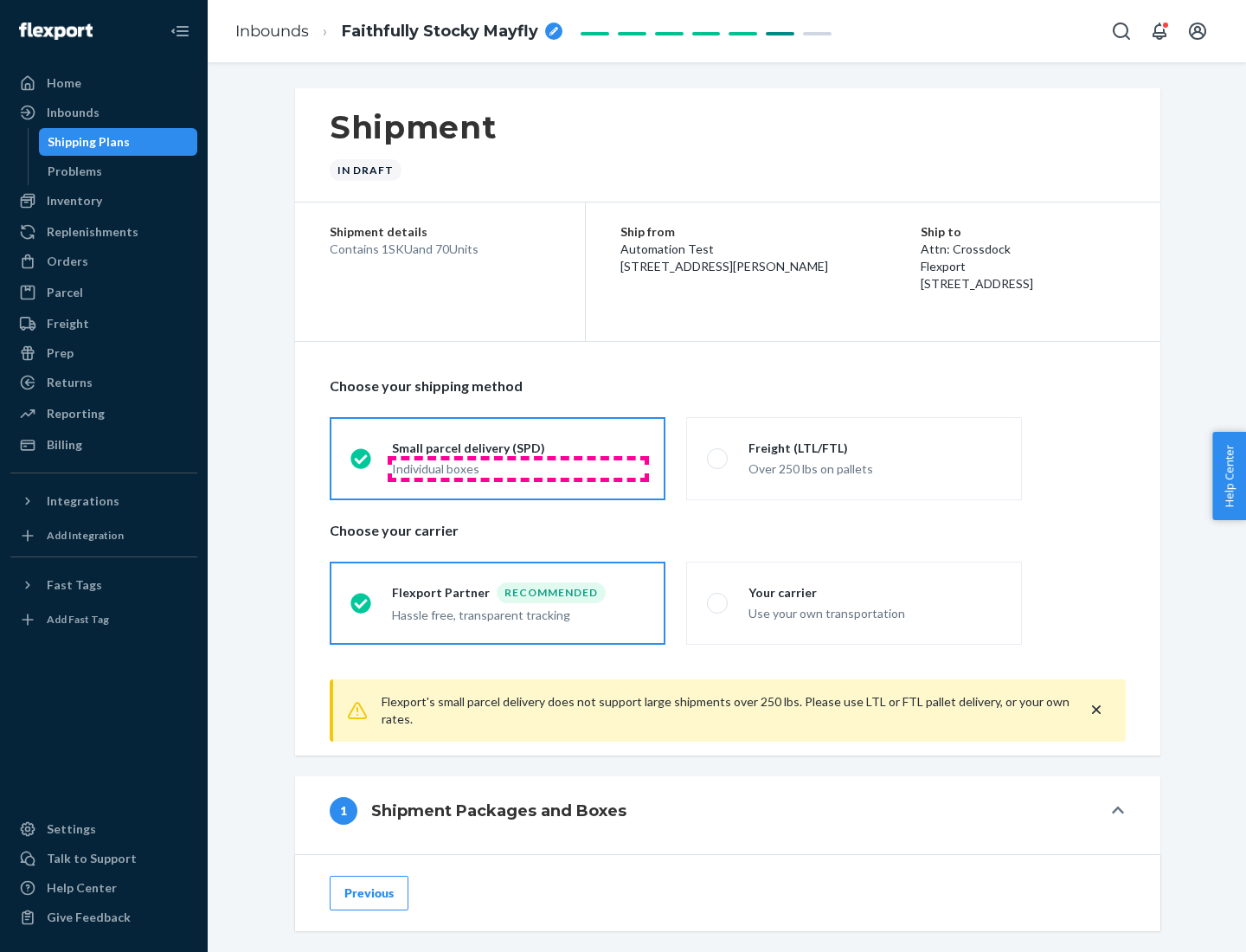
click at [519, 468] on div "Individual boxes" at bounding box center [518, 468] width 253 height 17
click at [362, 464] on input "Small parcel delivery (SPD) Individual boxes" at bounding box center [356, 458] width 11 height 11
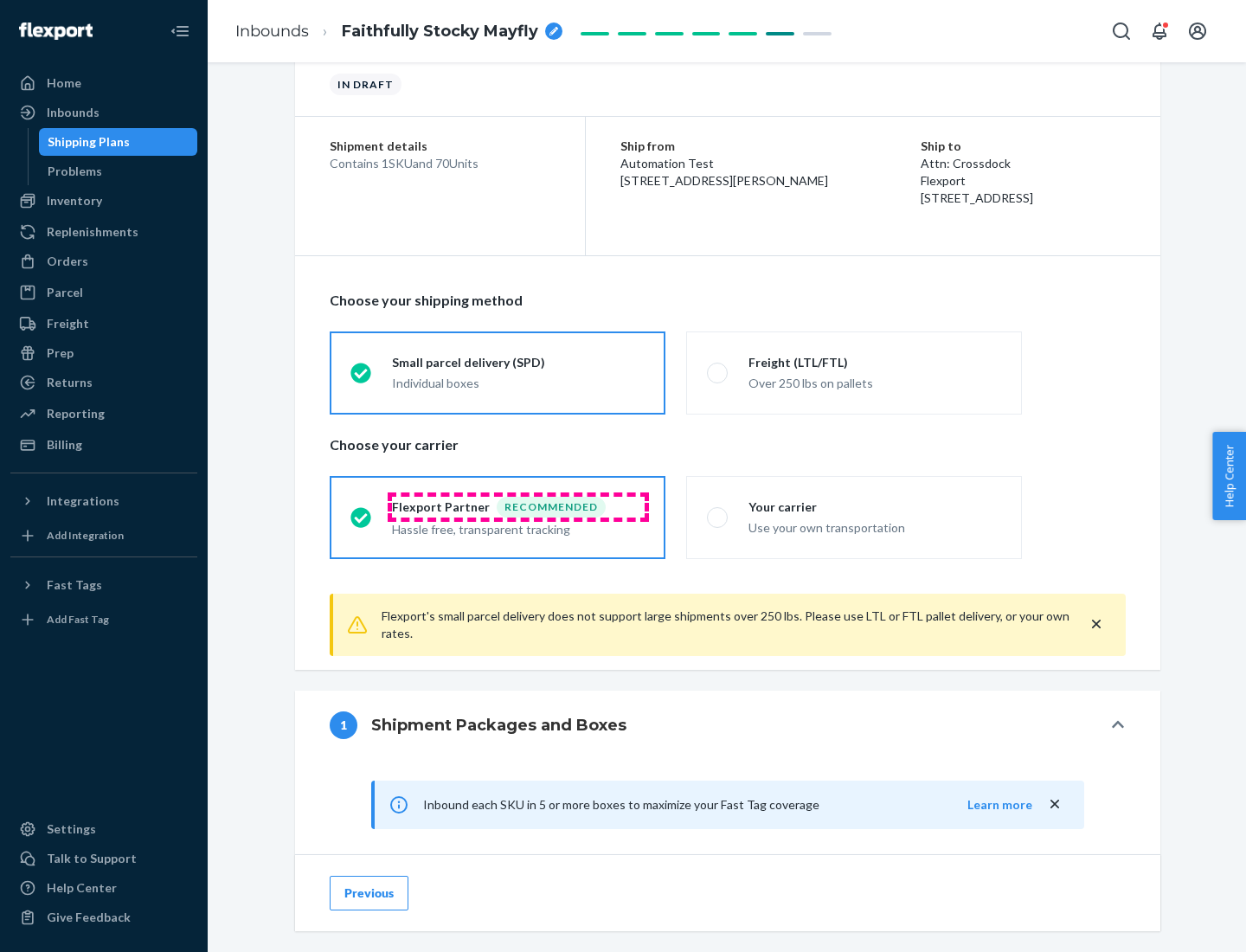
click at [519, 506] on div "Recommended" at bounding box center [551, 507] width 109 height 21
click at [362, 511] on input "Flexport Partner Recommended Hassle free, transparent tracking" at bounding box center [356, 517] width 11 height 11
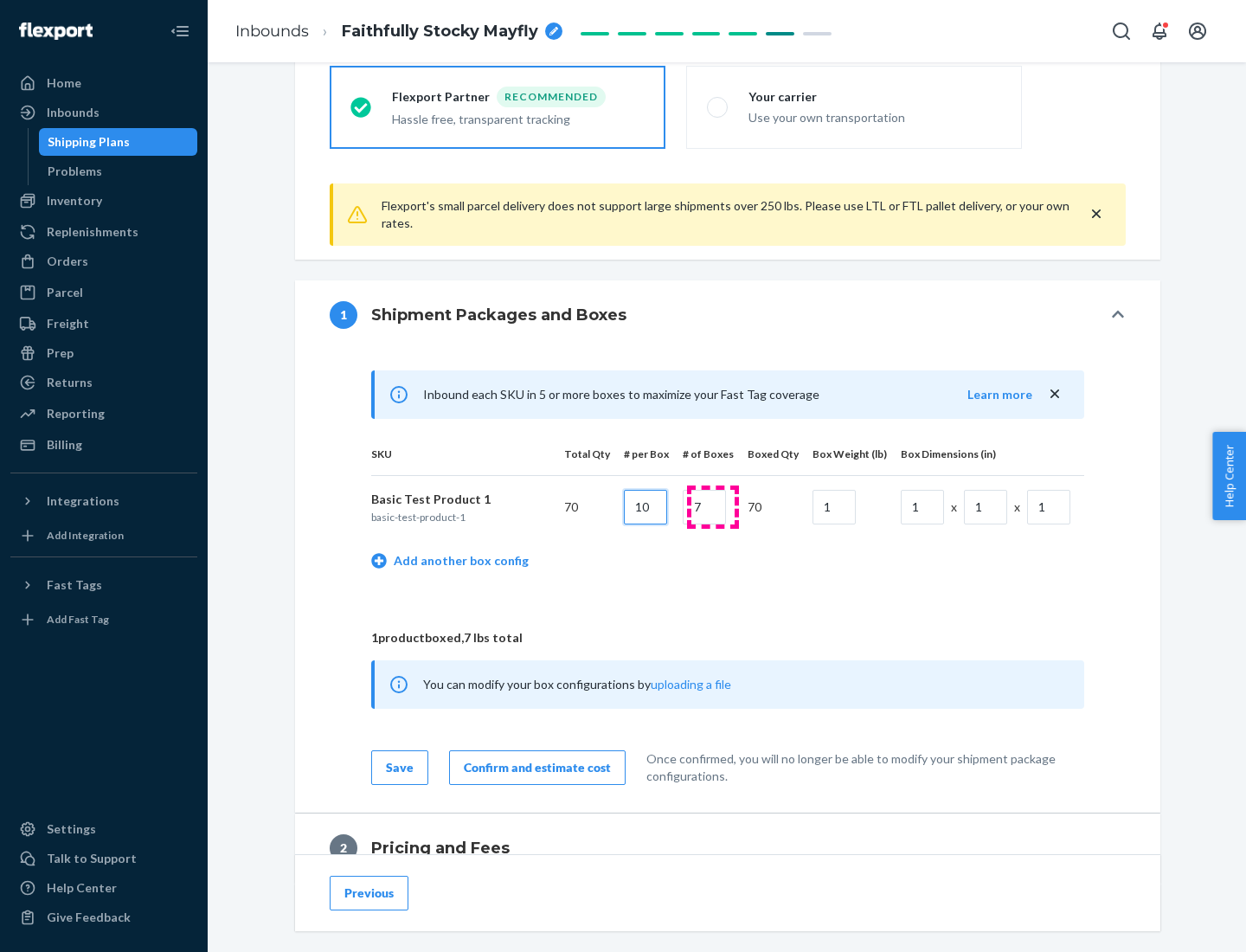
type input "10"
type input "7"
type input "1"
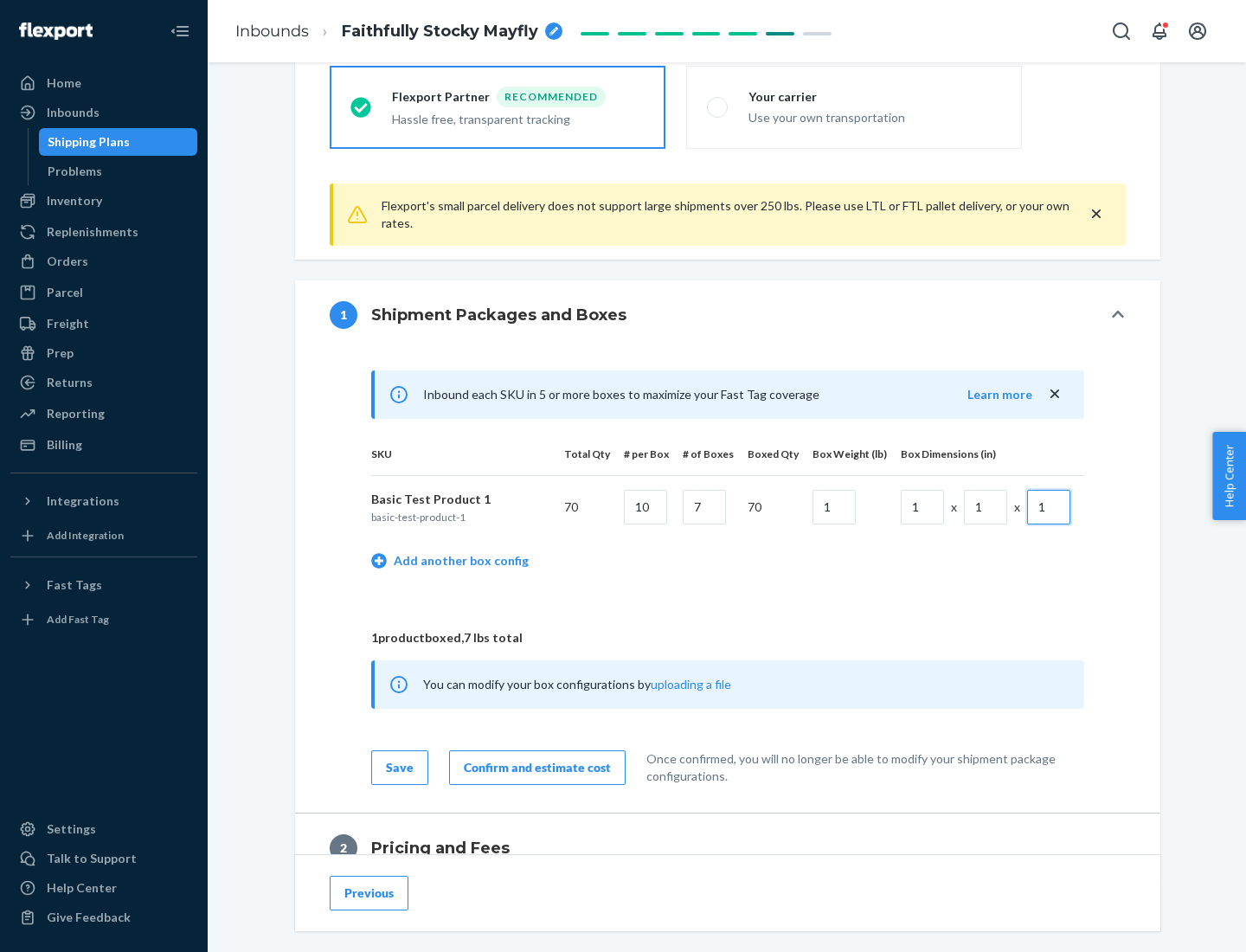
scroll to position [756, 0]
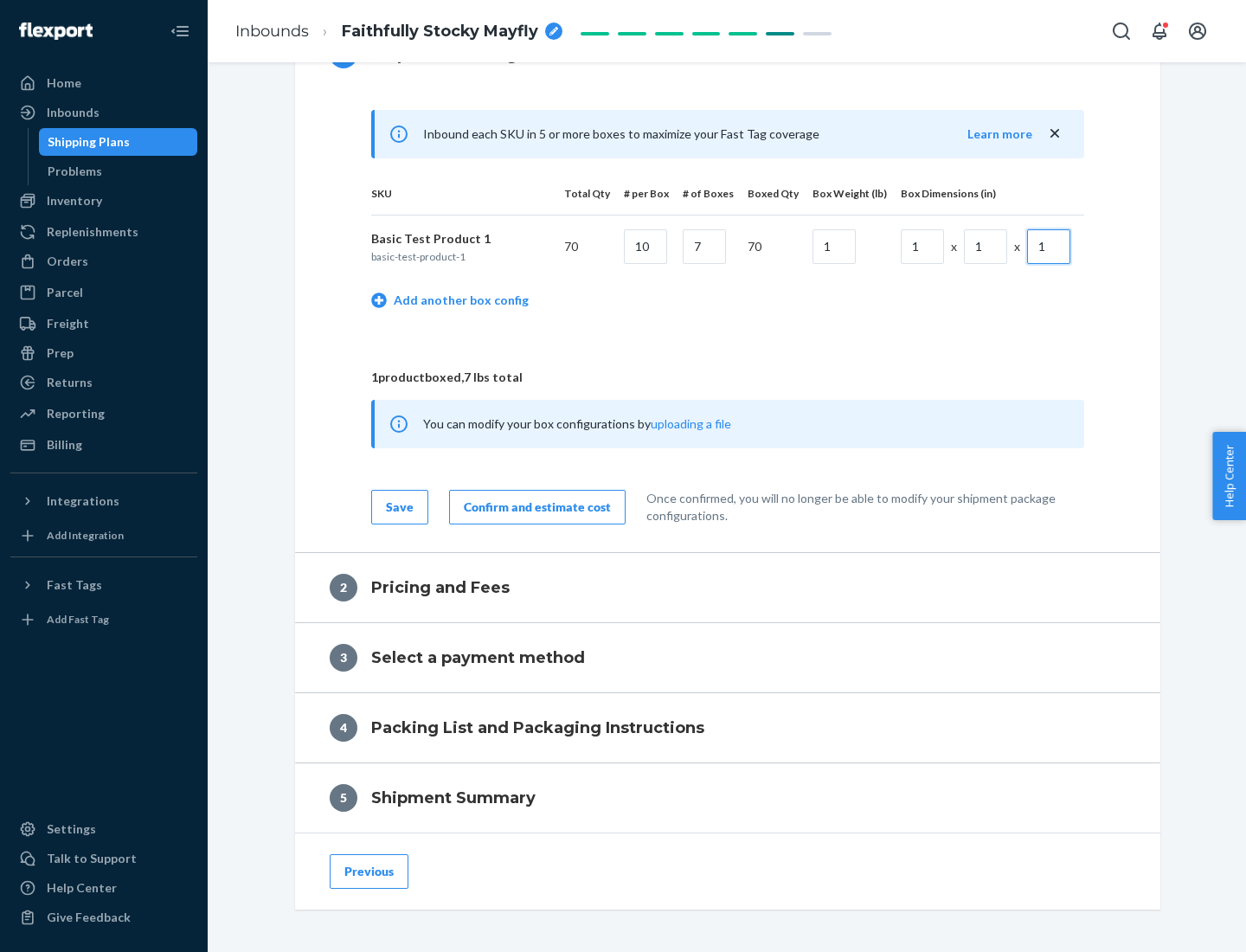
type input "1"
click at [533, 506] on div "Confirm and estimate cost" at bounding box center [537, 507] width 147 height 17
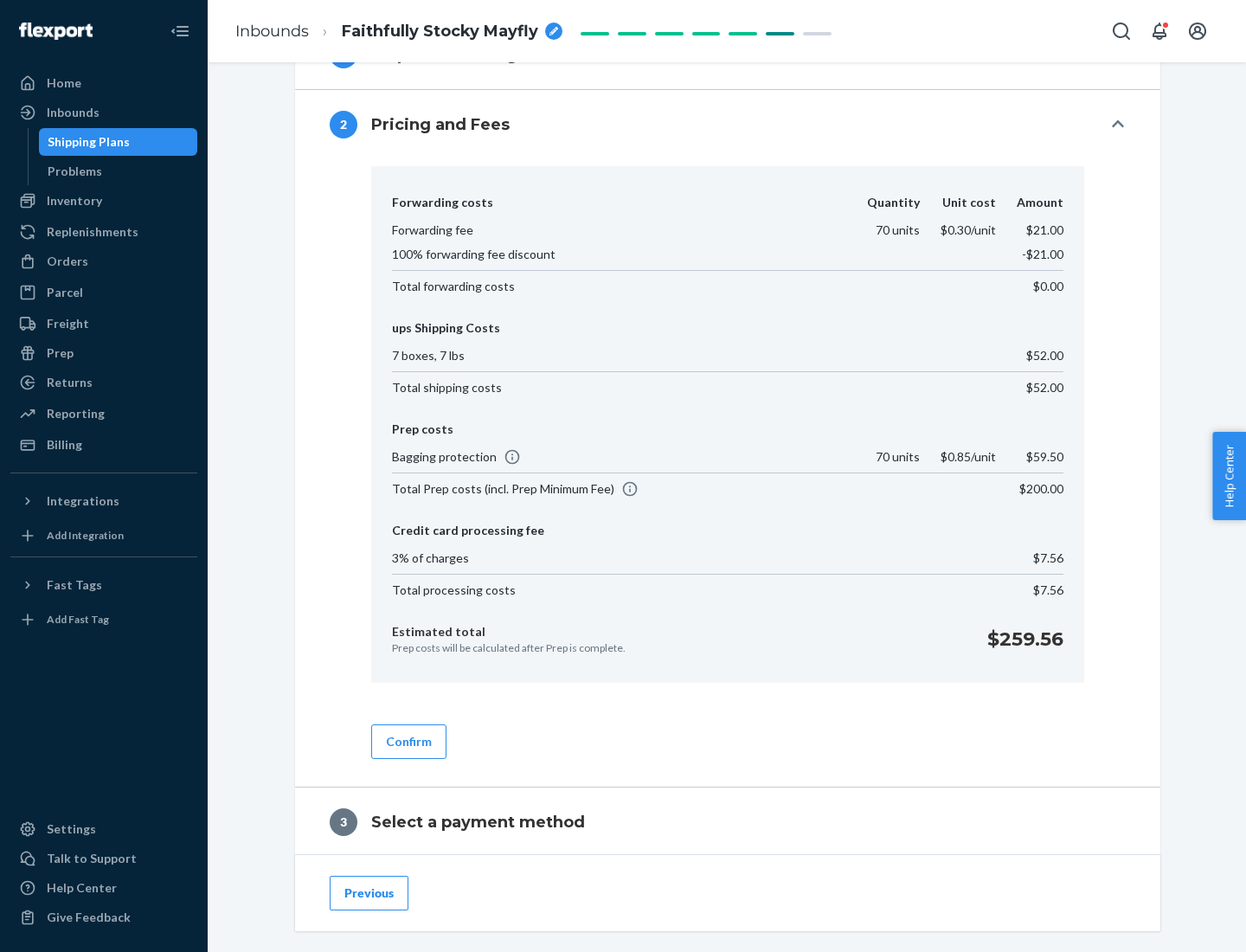
scroll to position [991, 0]
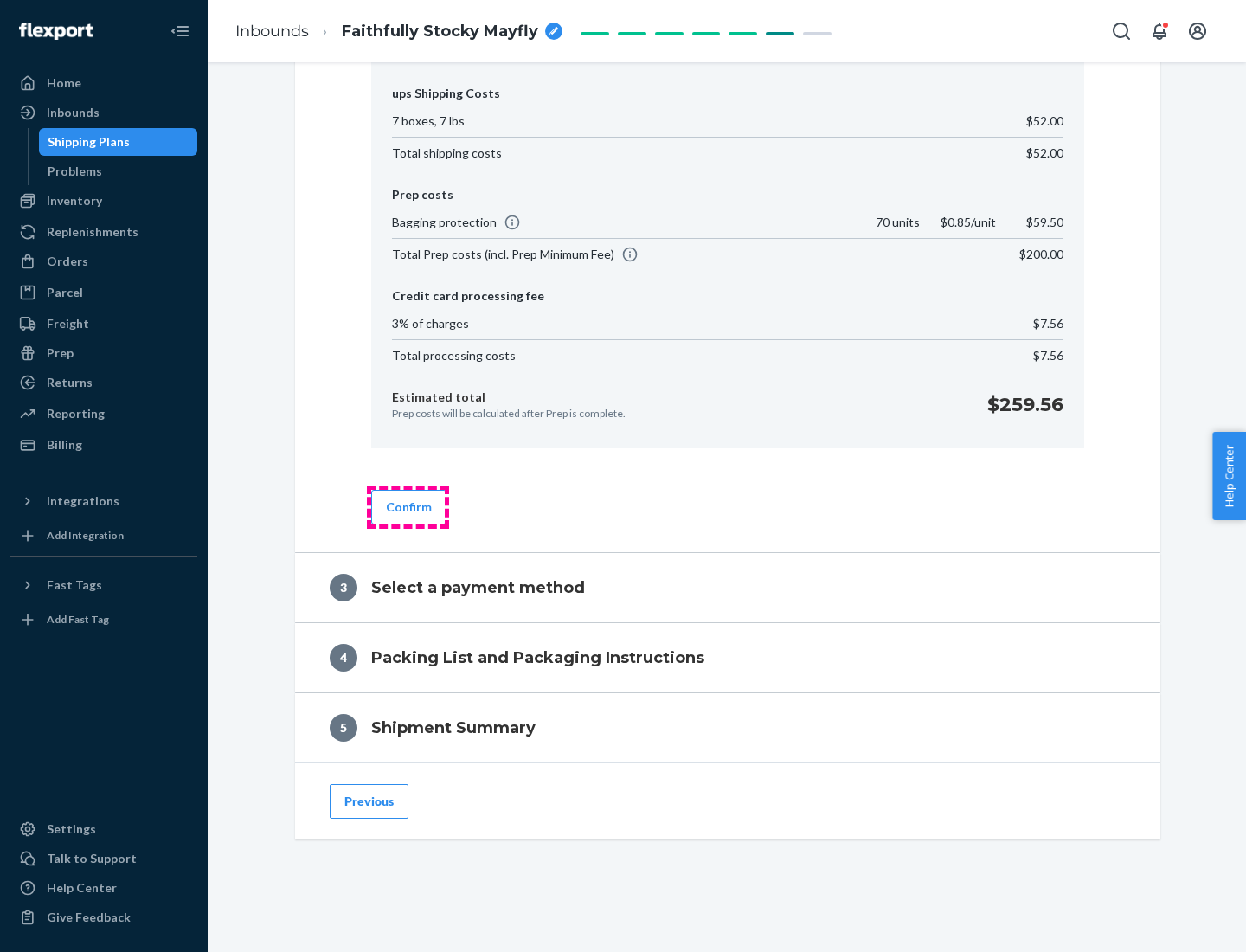
click at [408, 506] on button "Confirm" at bounding box center [409, 507] width 75 height 35
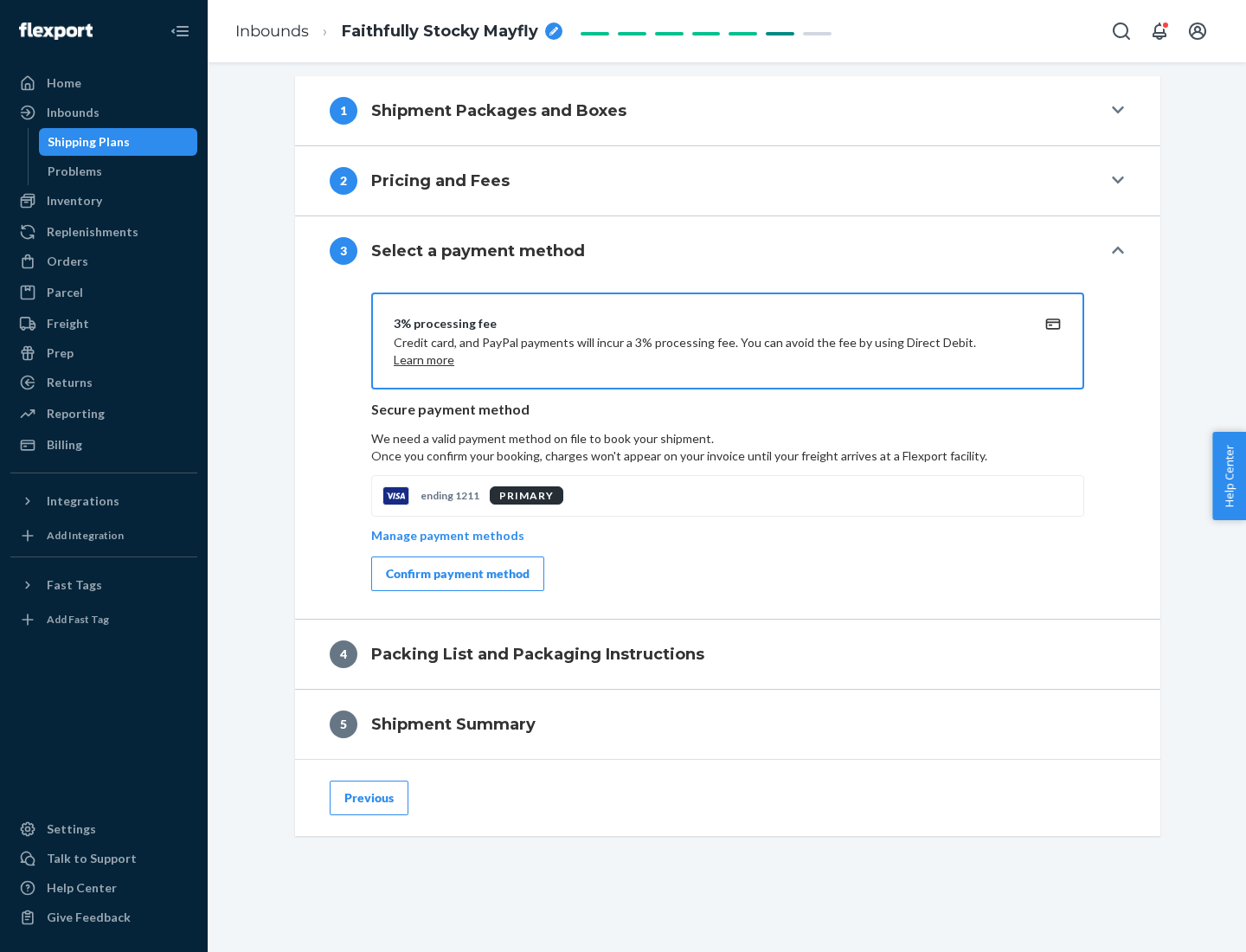
scroll to position [700, 0]
click at [456, 574] on div "Confirm payment method" at bounding box center [457, 573] width 143 height 17
